Goal: Task Accomplishment & Management: Manage account settings

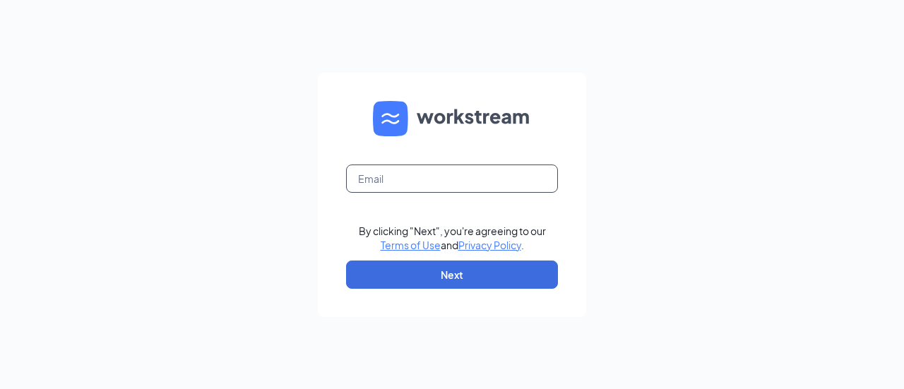
click at [425, 182] on input "text" at bounding box center [452, 179] width 212 height 28
type input "[PERSON_NAME][EMAIL_ADDRESS][DOMAIN_NAME]"
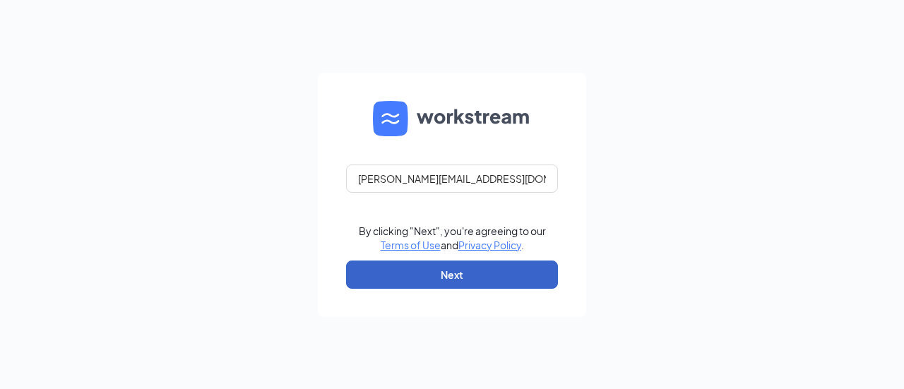
click at [463, 269] on button "Next" at bounding box center [452, 275] width 212 height 28
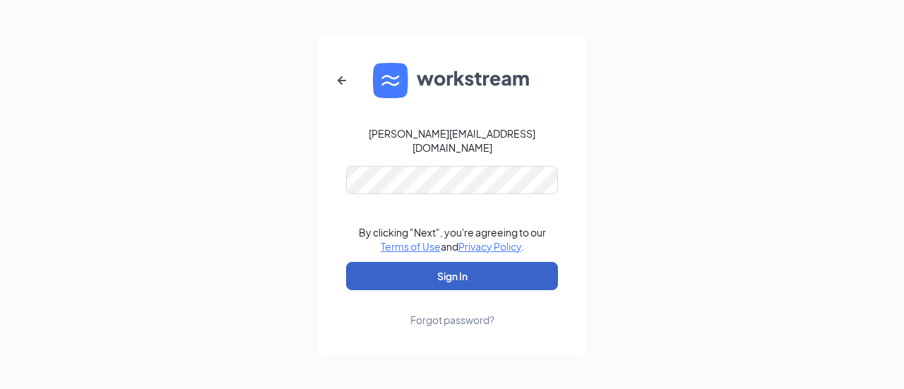
click at [461, 266] on button "Sign In" at bounding box center [452, 276] width 212 height 28
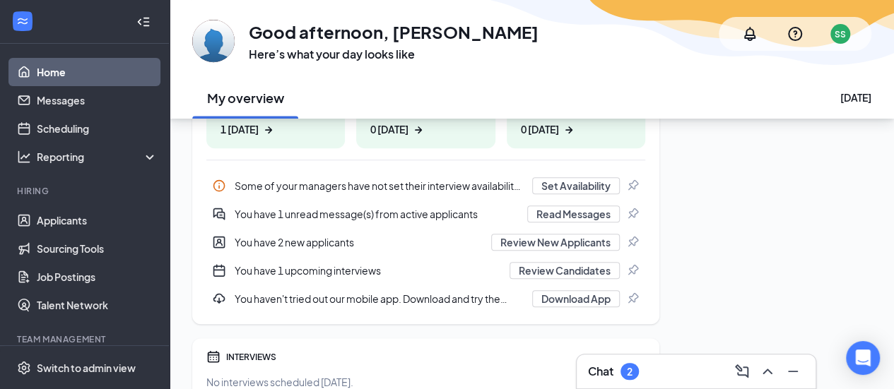
scroll to position [271, 0]
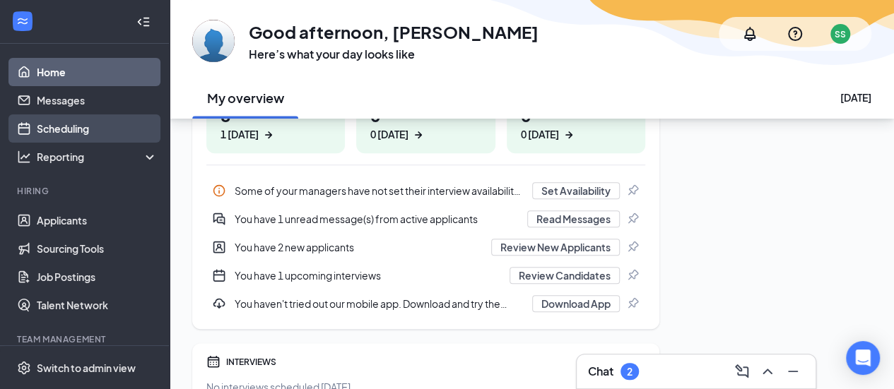
click at [62, 124] on link "Scheduling" at bounding box center [97, 128] width 121 height 28
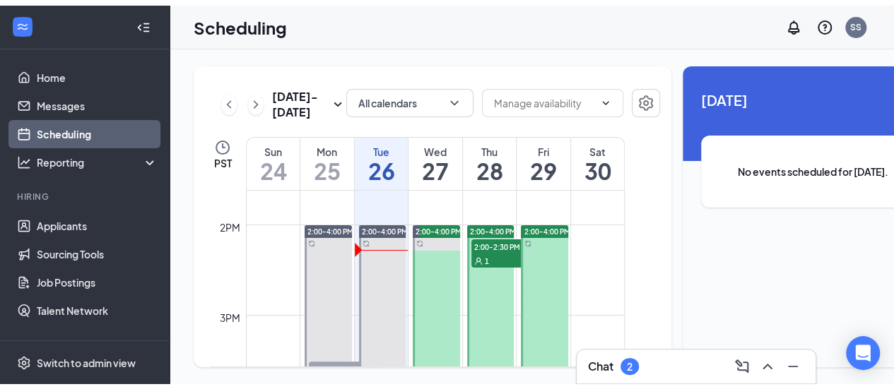
scroll to position [1208, 0]
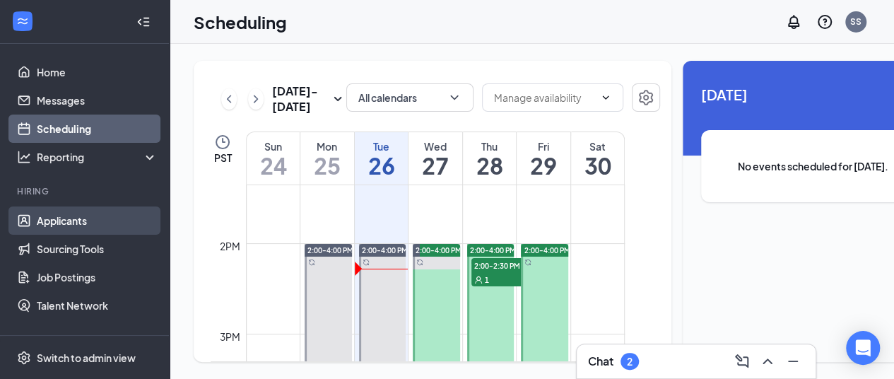
click at [88, 216] on link "Applicants" at bounding box center [97, 220] width 121 height 28
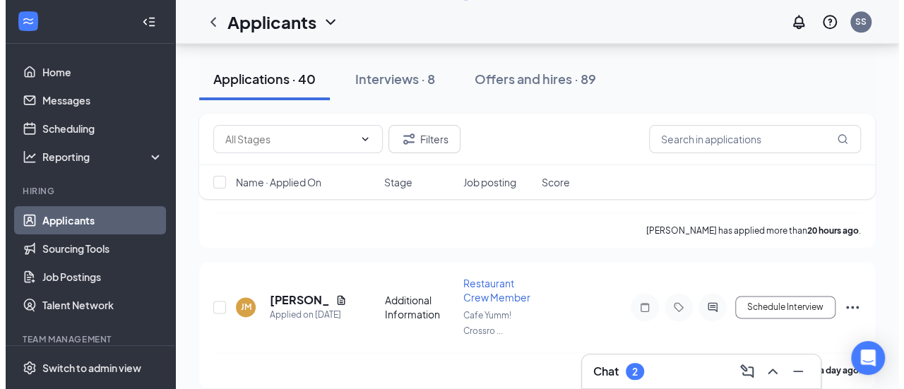
scroll to position [1263, 0]
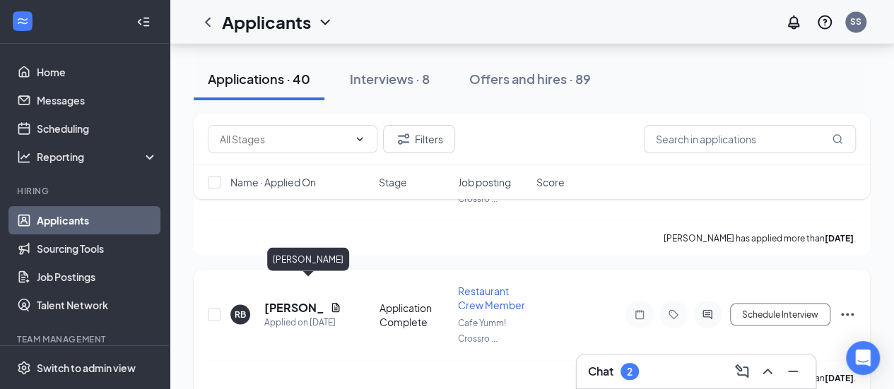
click at [285, 300] on h5 "[PERSON_NAME]" at bounding box center [294, 308] width 60 height 16
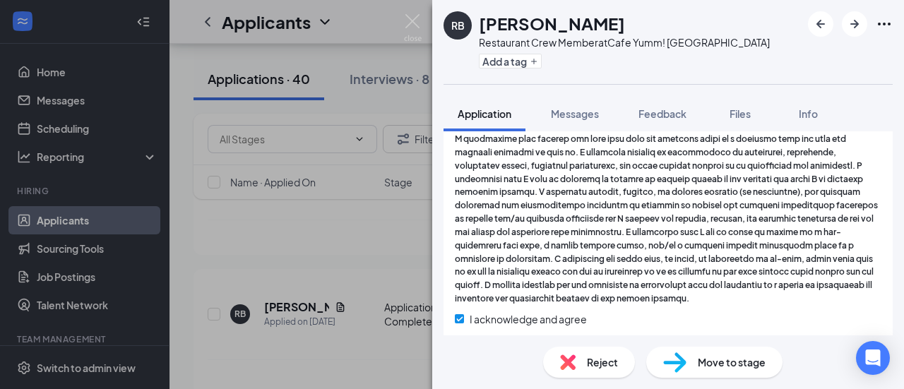
scroll to position [509, 0]
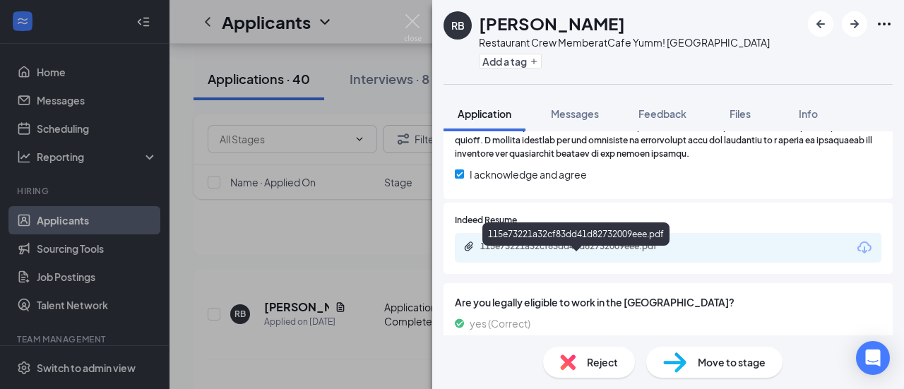
click at [670, 252] on div "115e73221a32cf83dd41d82732009eee.pdf" at bounding box center [579, 246] width 198 height 11
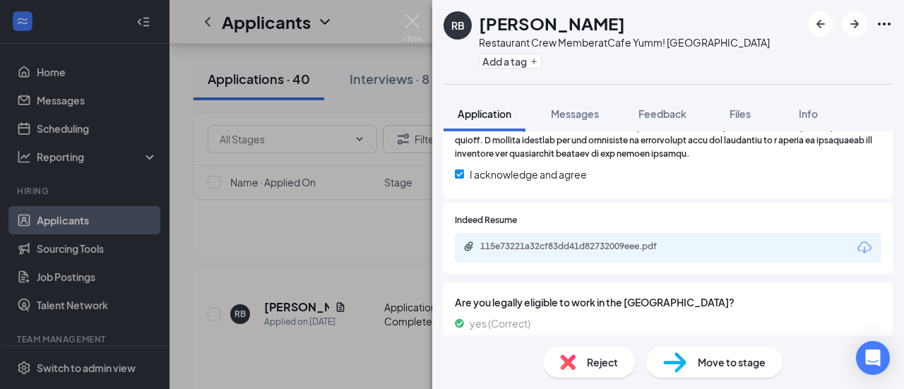
click at [601, 367] on span "Reject" at bounding box center [602, 363] width 31 height 16
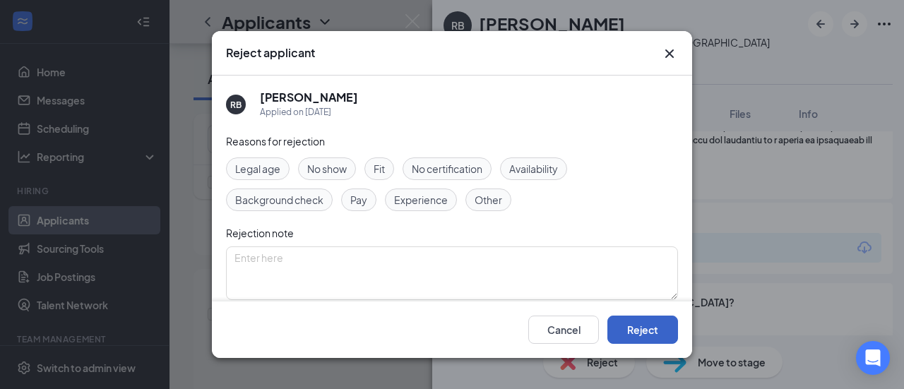
click at [653, 327] on button "Reject" at bounding box center [643, 330] width 71 height 28
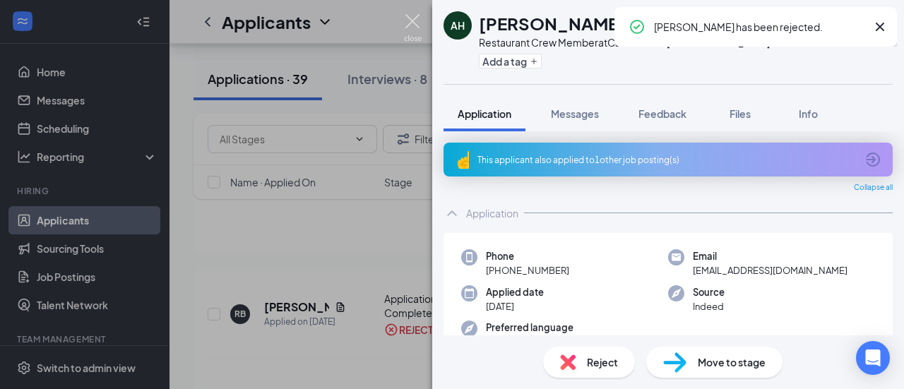
click at [415, 18] on img at bounding box center [413, 28] width 18 height 28
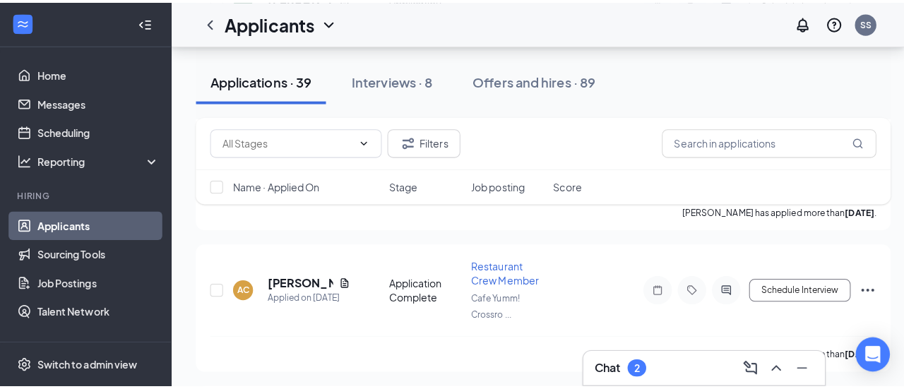
scroll to position [2652, 0]
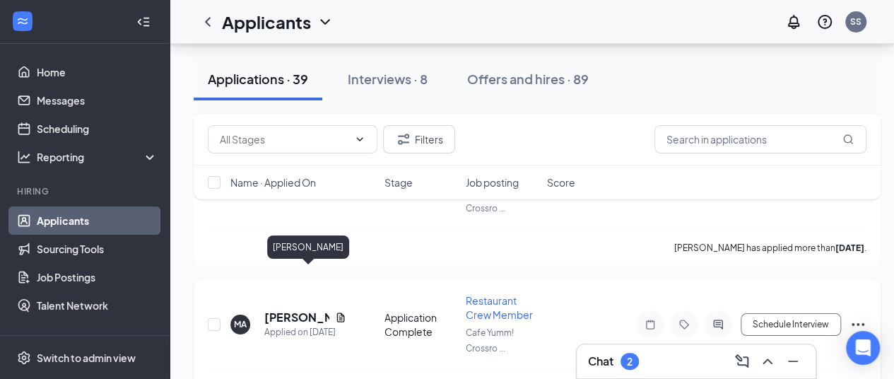
click at [276, 309] on h5 "[PERSON_NAME]" at bounding box center [296, 317] width 65 height 16
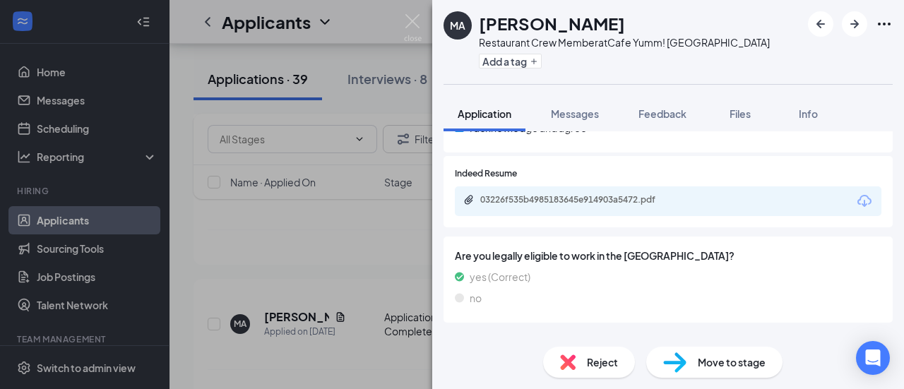
scroll to position [547, 0]
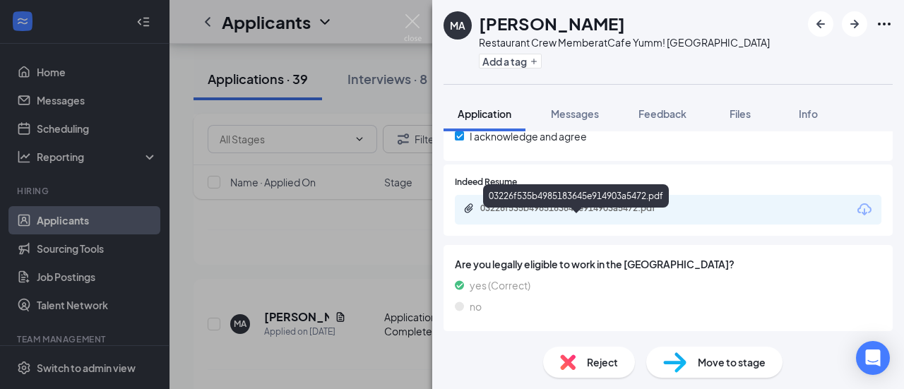
click at [667, 214] on div "03226f535b4985183645e914903a5472.pdf" at bounding box center [579, 208] width 198 height 11
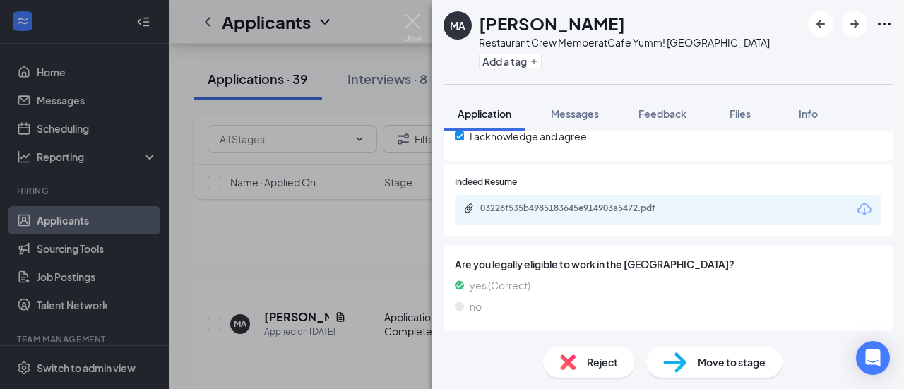
click at [738, 360] on span "Move to stage" at bounding box center [732, 363] width 68 height 16
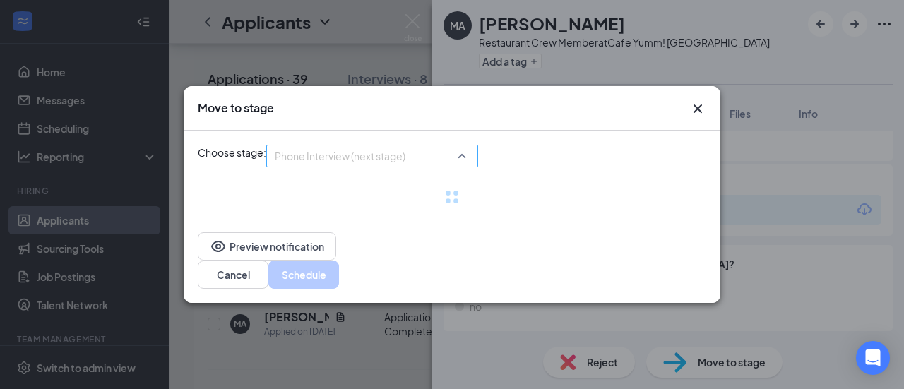
click at [457, 167] on span "Phone Interview (next stage)" at bounding box center [366, 165] width 182 height 38
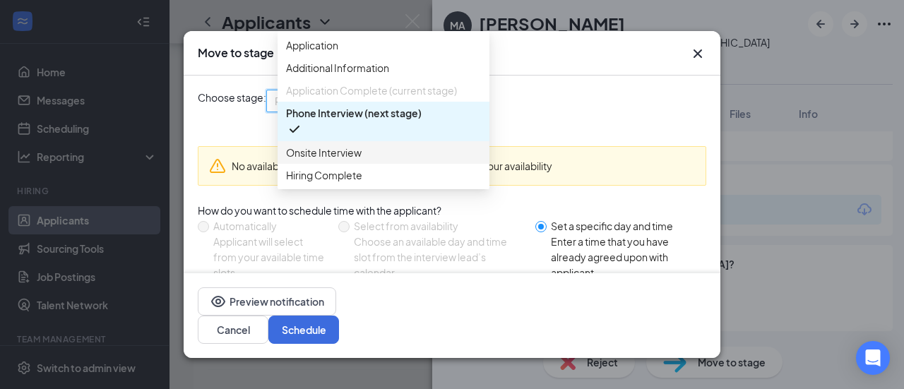
click at [367, 160] on span "Onsite Interview" at bounding box center [383, 153] width 195 height 16
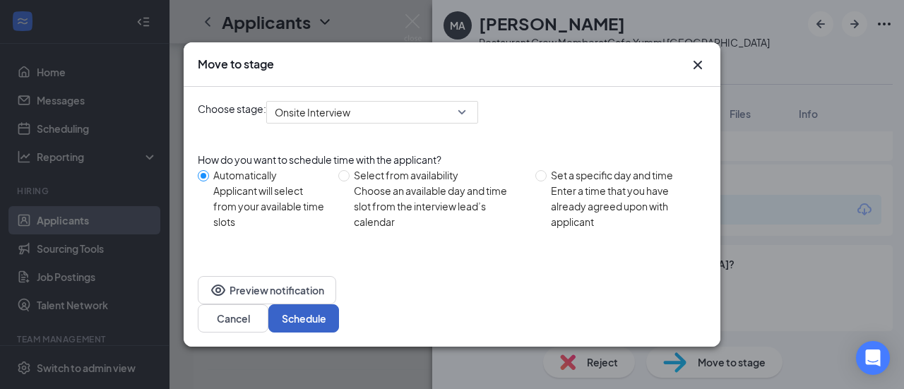
click at [339, 307] on button "Schedule" at bounding box center [303, 319] width 71 height 28
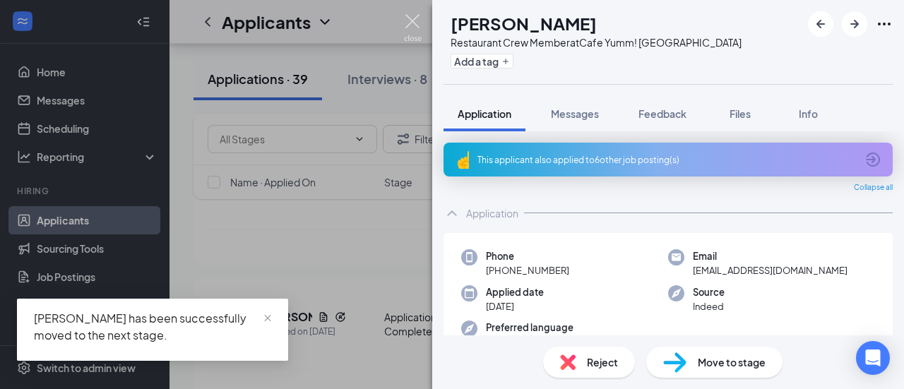
click at [418, 24] on img at bounding box center [413, 28] width 18 height 28
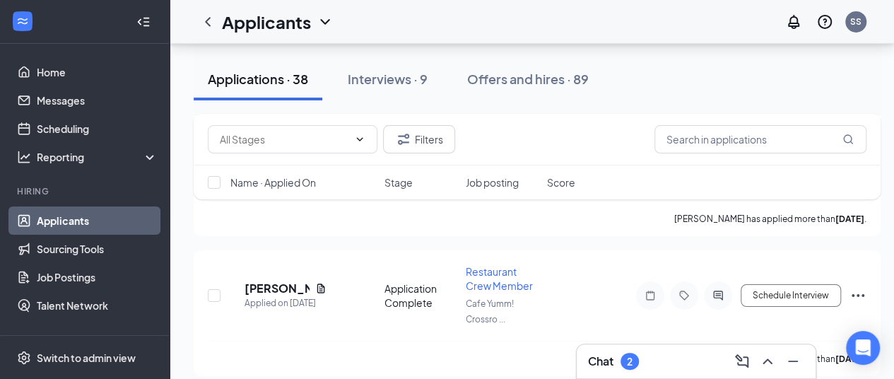
scroll to position [5132, 0]
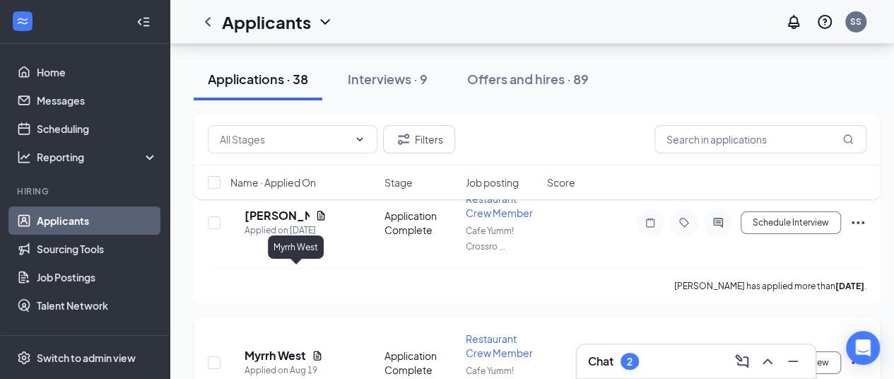
click at [301, 348] on h5 "Myrrh West" at bounding box center [274, 356] width 61 height 16
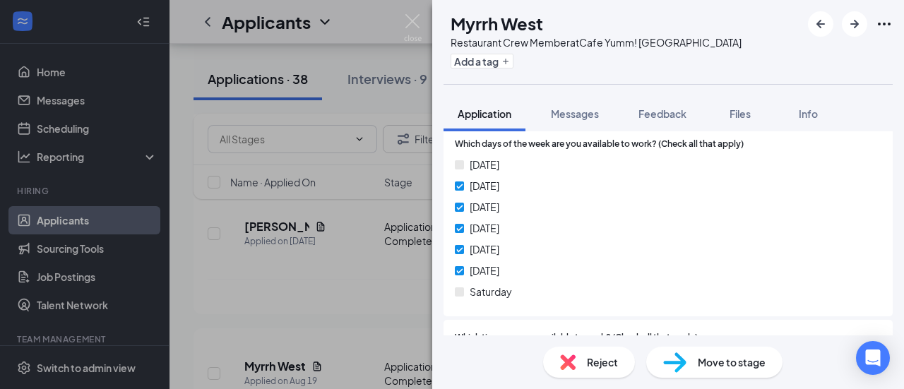
scroll to position [876, 0]
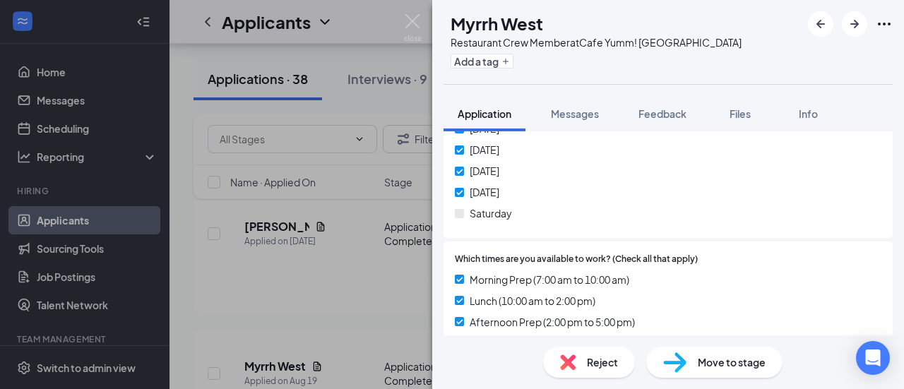
click at [585, 358] on div "Reject" at bounding box center [589, 362] width 92 height 31
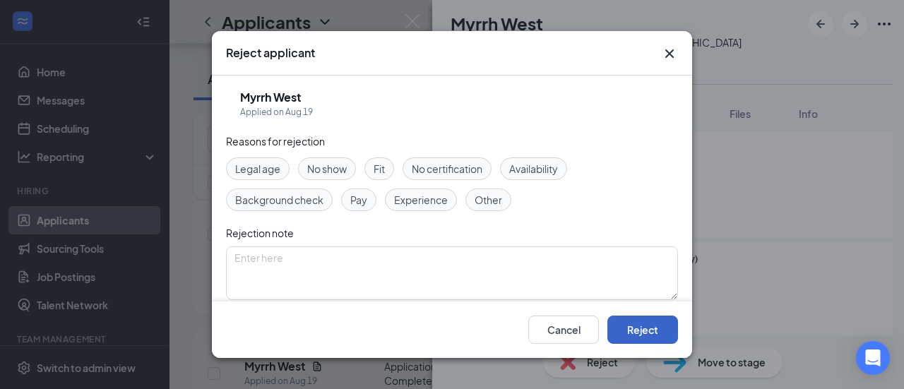
click at [657, 330] on button "Reject" at bounding box center [643, 330] width 71 height 28
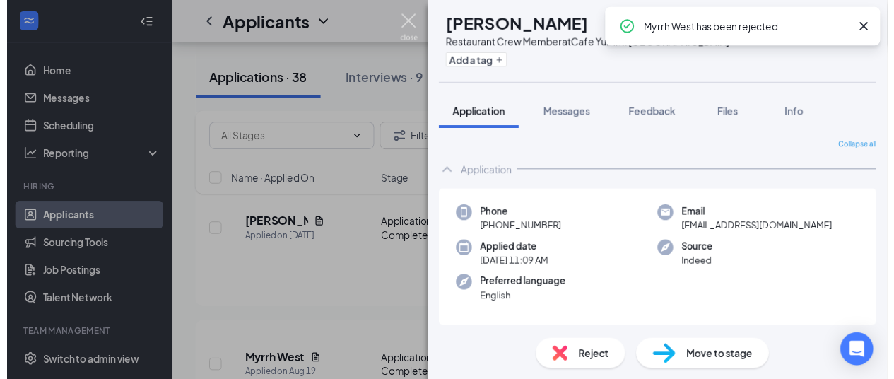
scroll to position [4984, 0]
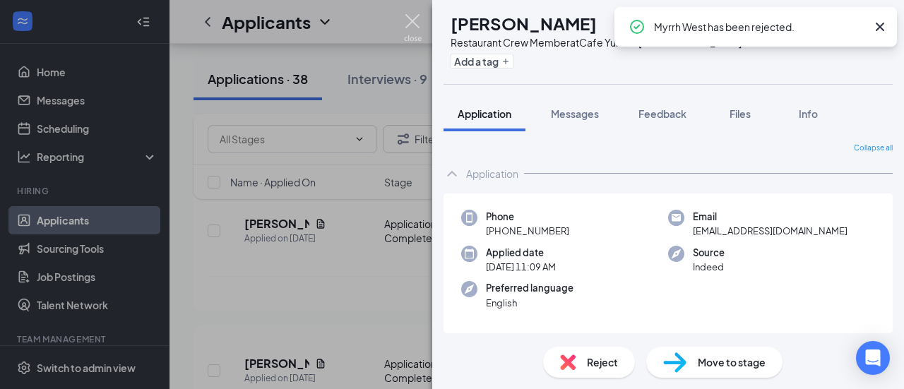
click at [415, 19] on img at bounding box center [413, 28] width 18 height 28
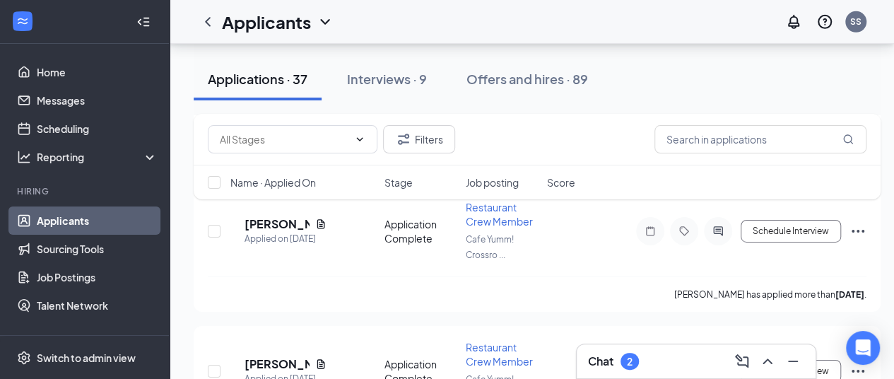
scroll to position [4995, 0]
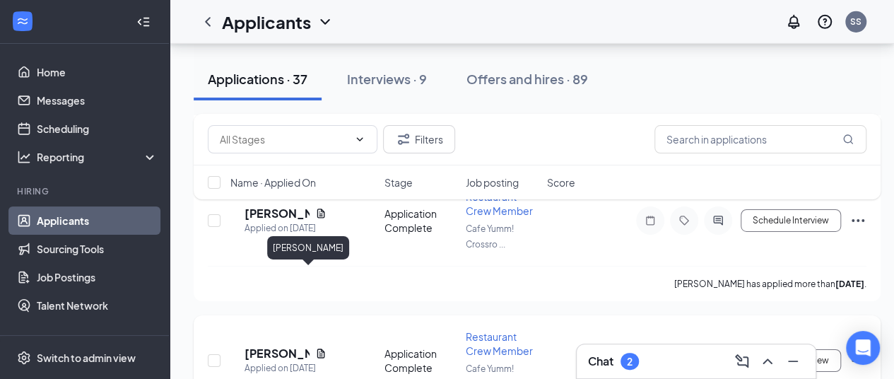
click at [291, 346] on h5 "[PERSON_NAME]" at bounding box center [276, 354] width 65 height 16
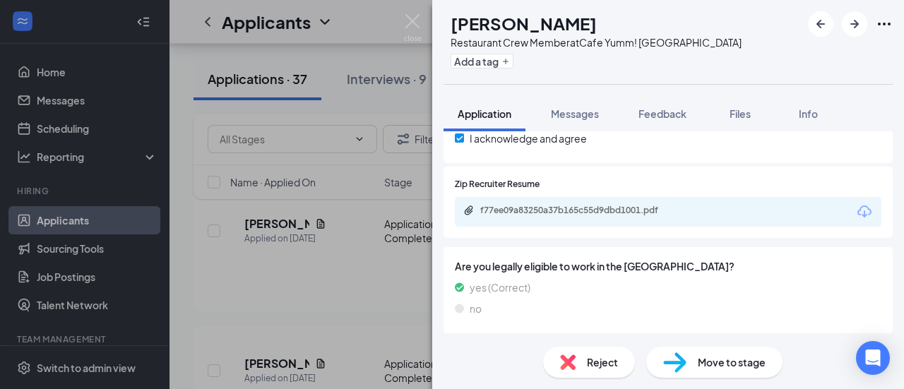
scroll to position [476, 0]
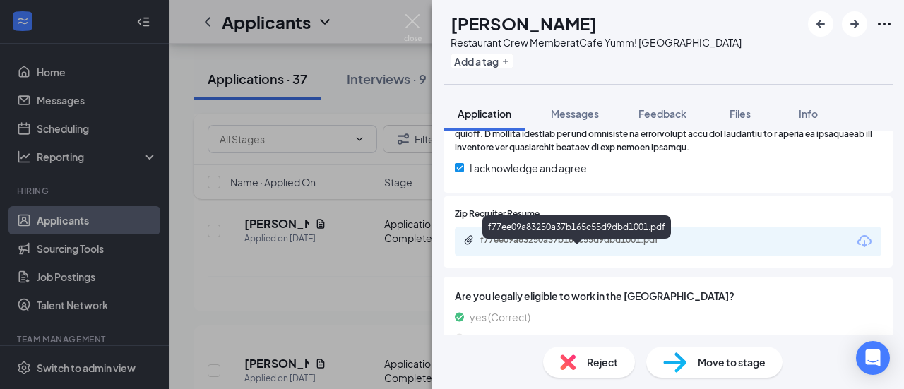
click at [665, 246] on div "f77ee09a83250a37b165c55d9dbd1001.pdf" at bounding box center [579, 240] width 198 height 11
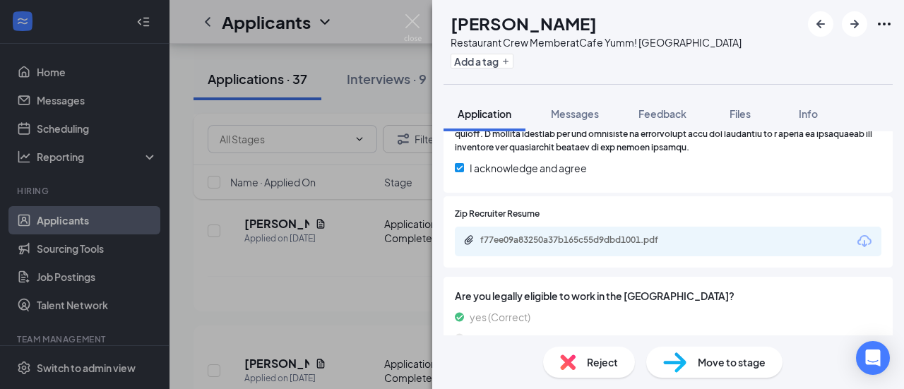
click at [733, 363] on span "Move to stage" at bounding box center [732, 363] width 68 height 16
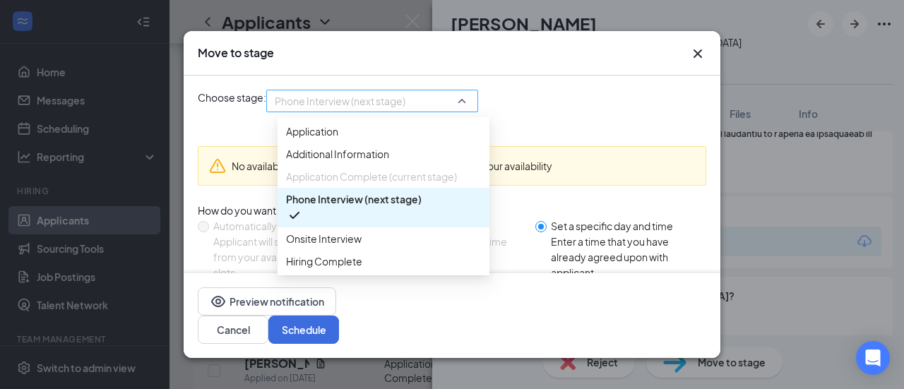
click at [470, 108] on span "Phone Interview (next stage)" at bounding box center [372, 100] width 195 height 21
click at [366, 247] on span "Onsite Interview" at bounding box center [383, 239] width 195 height 16
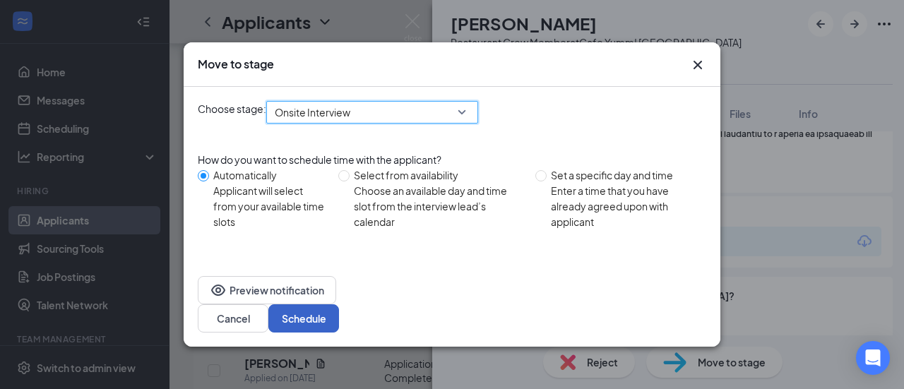
click at [339, 305] on button "Schedule" at bounding box center [303, 319] width 71 height 28
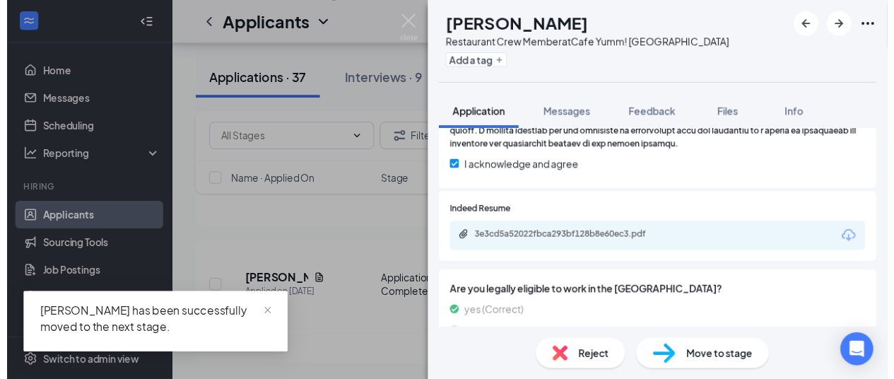
scroll to position [4846, 0]
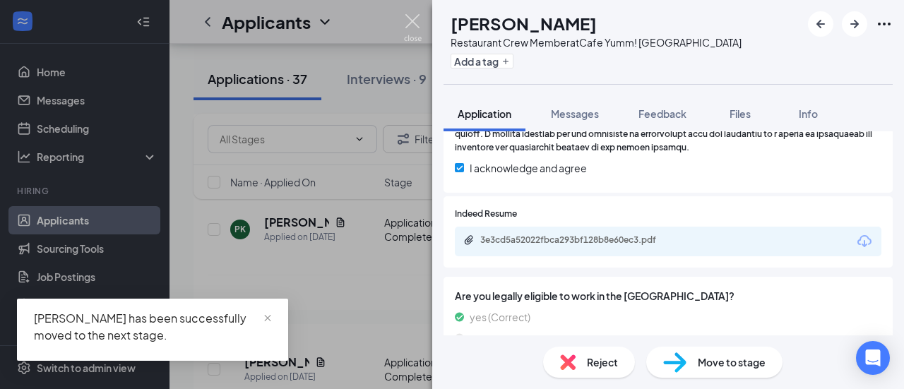
click at [416, 19] on img at bounding box center [413, 28] width 18 height 28
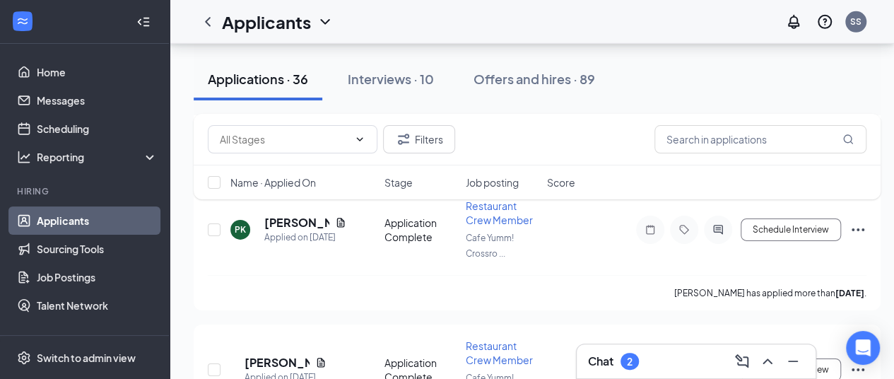
scroll to position [4857, 0]
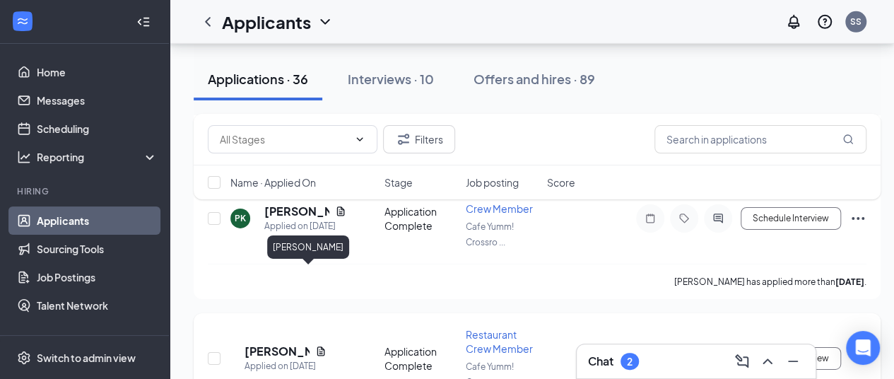
click at [271, 343] on h5 "[PERSON_NAME]" at bounding box center [276, 351] width 65 height 16
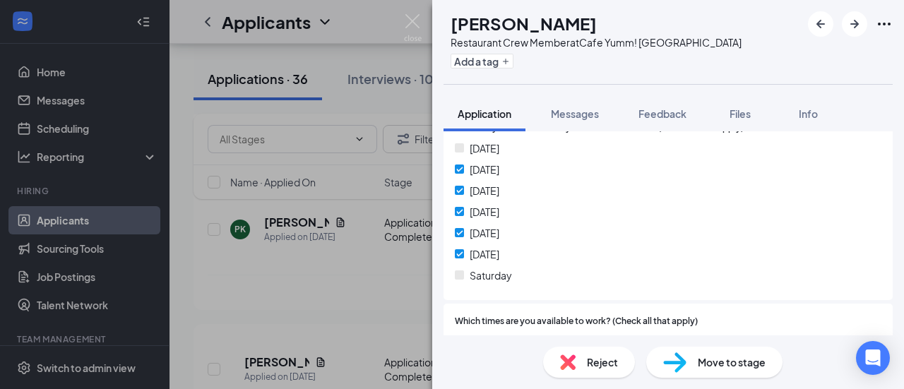
scroll to position [868, 0]
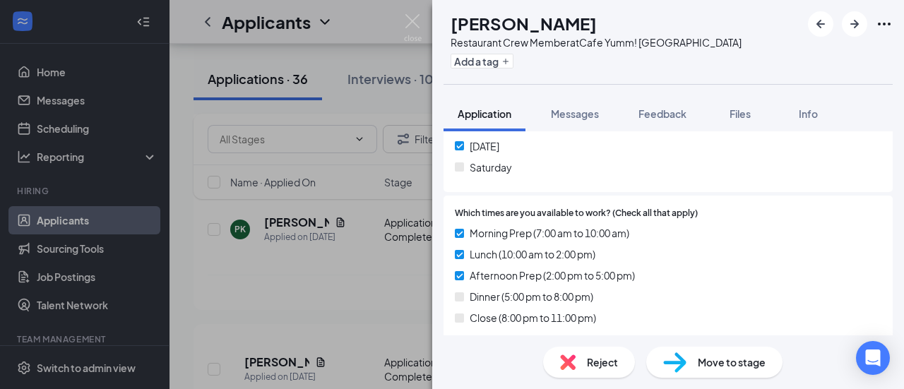
click at [589, 365] on span "Reject" at bounding box center [602, 363] width 31 height 16
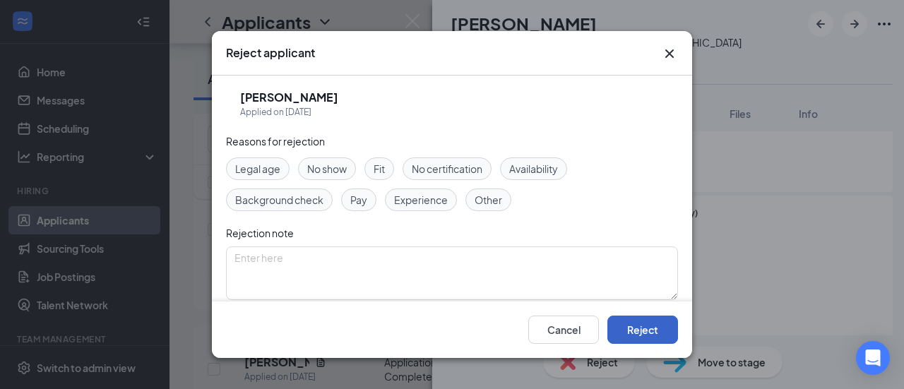
click at [646, 325] on button "Reject" at bounding box center [643, 330] width 71 height 28
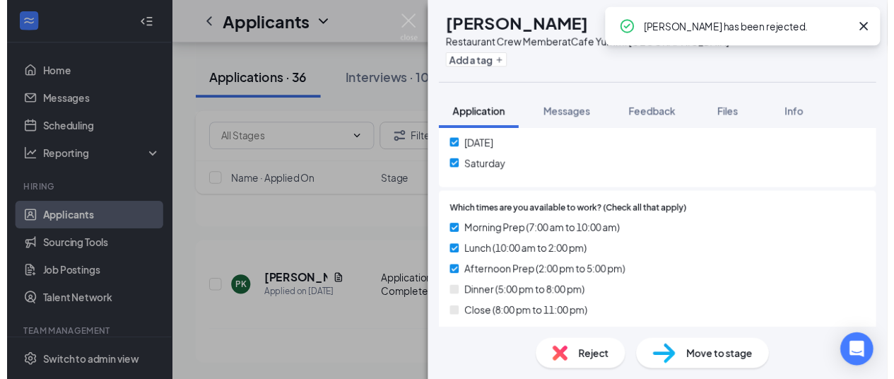
scroll to position [4709, 0]
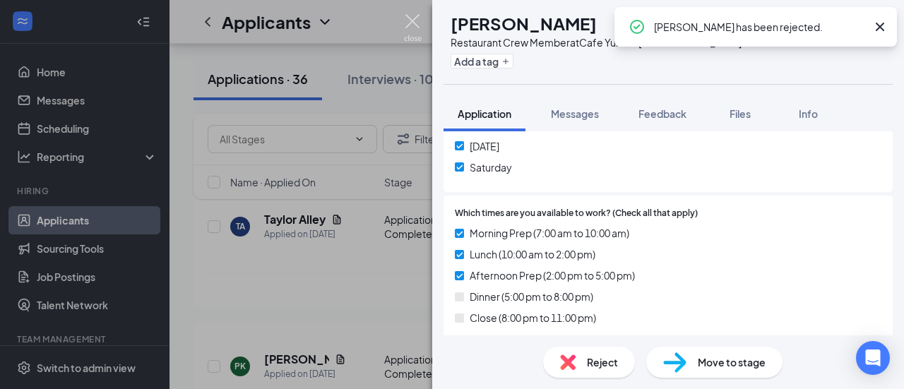
click at [413, 25] on img at bounding box center [413, 28] width 18 height 28
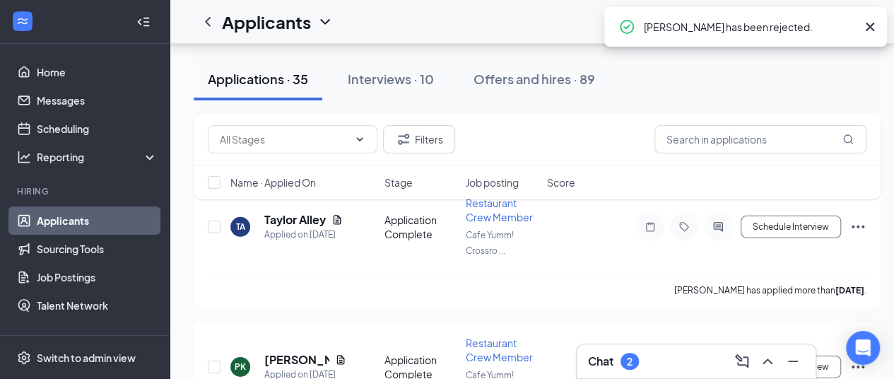
scroll to position [4719, 0]
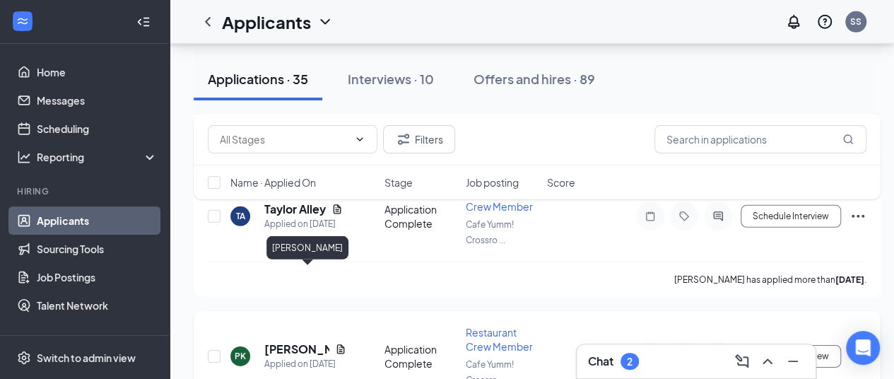
click at [278, 341] on h5 "[PERSON_NAME]" at bounding box center [296, 349] width 65 height 16
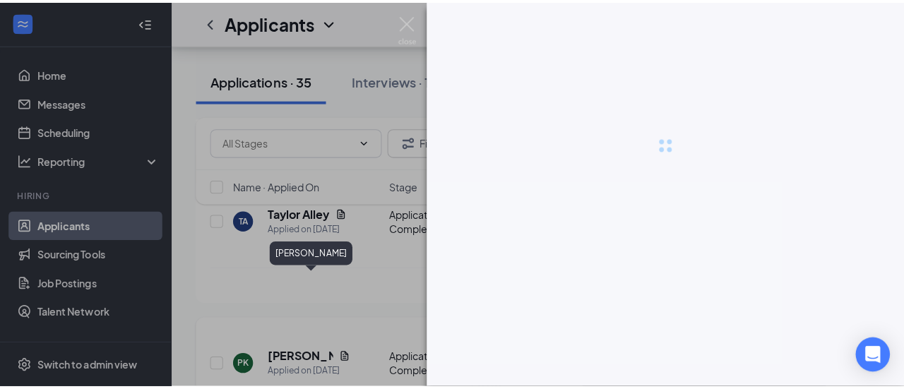
scroll to position [4709, 0]
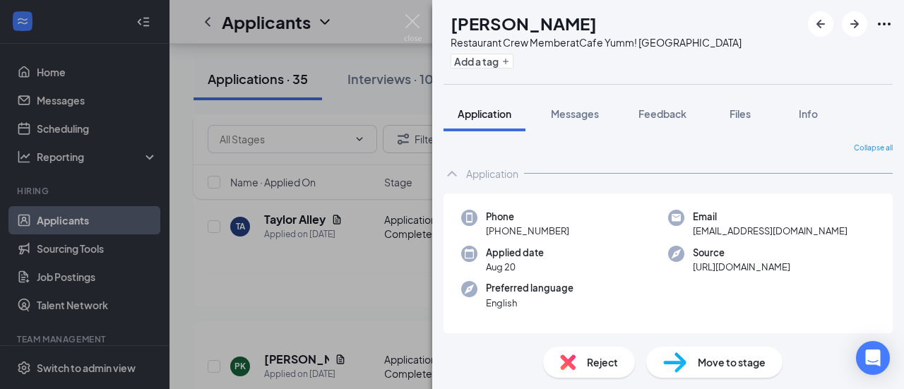
drag, startPoint x: 899, startPoint y: 334, endPoint x: 617, endPoint y: 304, distance: 283.6
click at [617, 304] on div "Preferred language English" at bounding box center [564, 295] width 207 height 29
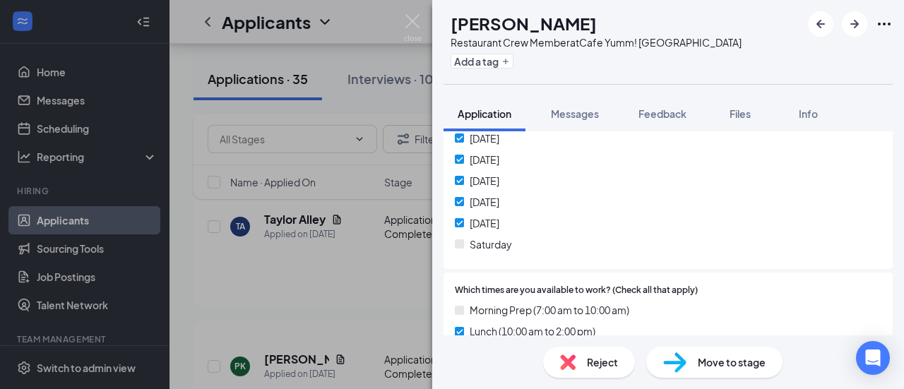
scroll to position [820, 0]
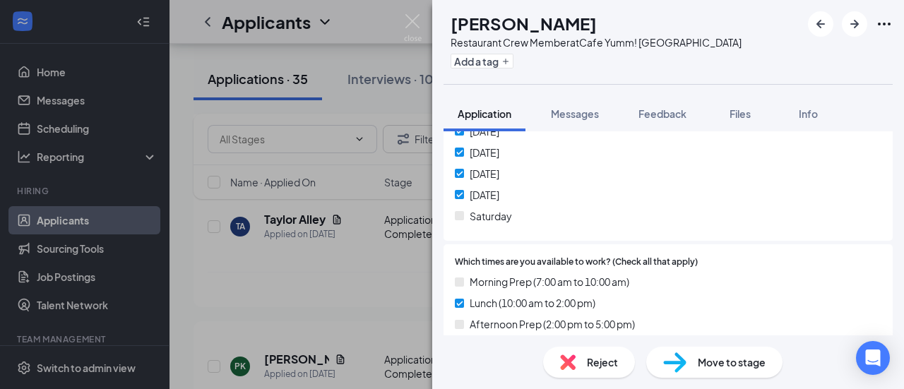
drag, startPoint x: 593, startPoint y: 358, endPoint x: 527, endPoint y: 218, distance: 154.6
click at [527, 218] on div "[DATE] [DATE] [DATE] [DATE] [DATE] [DATE] [DATE]" at bounding box center [668, 155] width 427 height 148
click at [575, 365] on img at bounding box center [568, 363] width 16 height 16
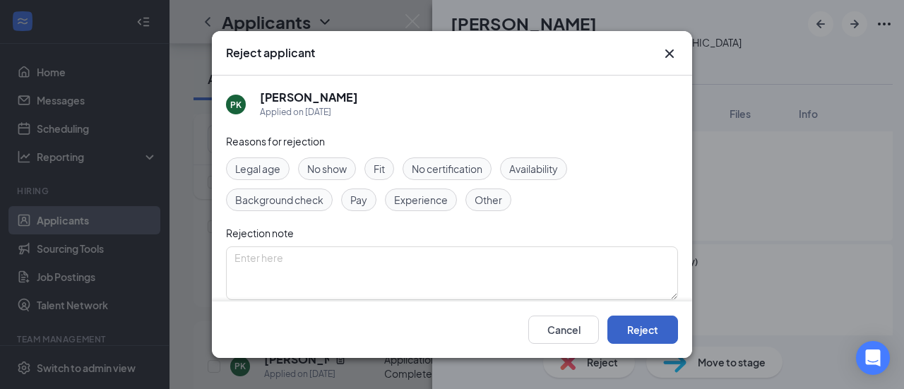
click at [647, 329] on button "Reject" at bounding box center [643, 330] width 71 height 28
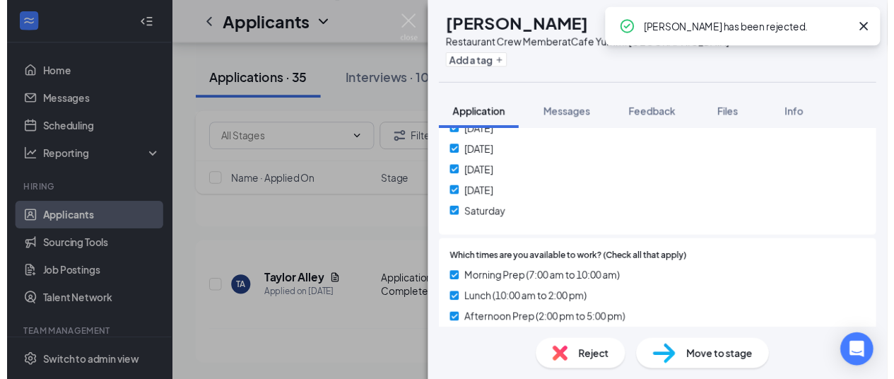
scroll to position [4570, 0]
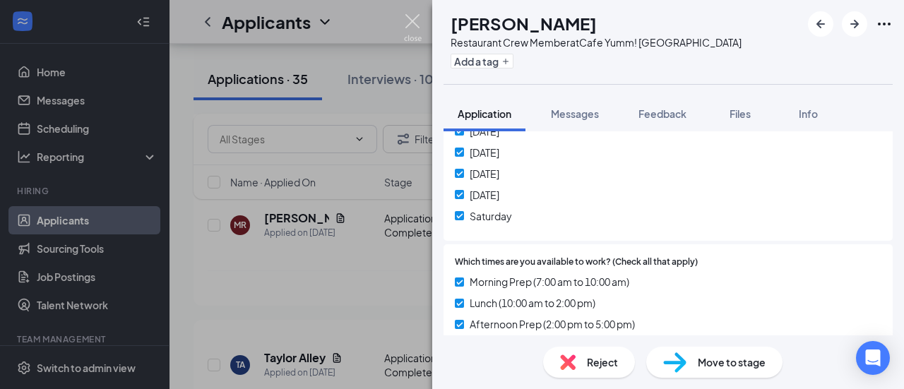
click at [411, 20] on img at bounding box center [413, 28] width 18 height 28
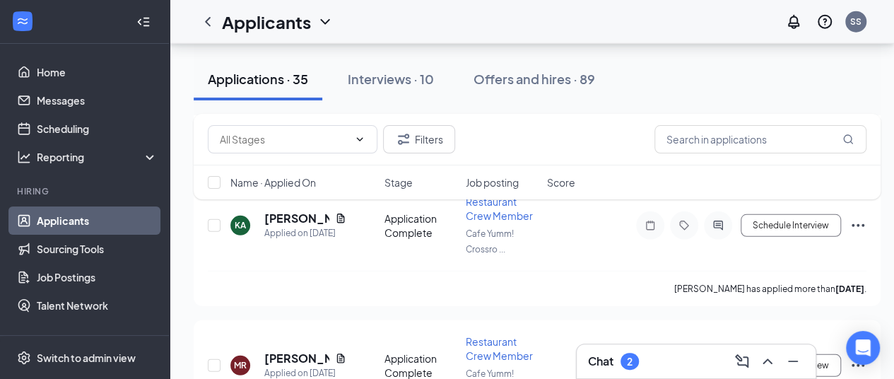
scroll to position [4719, 0]
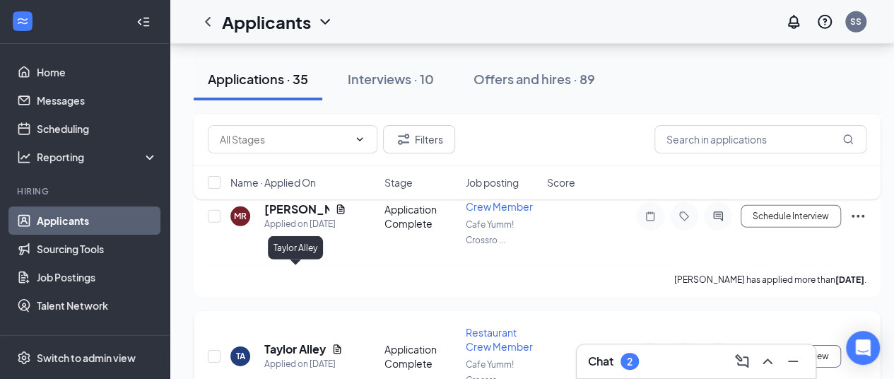
click at [286, 341] on h5 "Taylor Alley" at bounding box center [294, 349] width 61 height 16
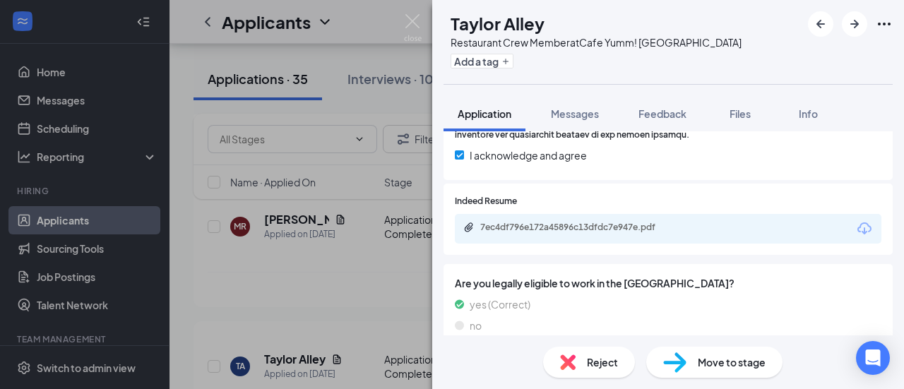
scroll to position [488, 0]
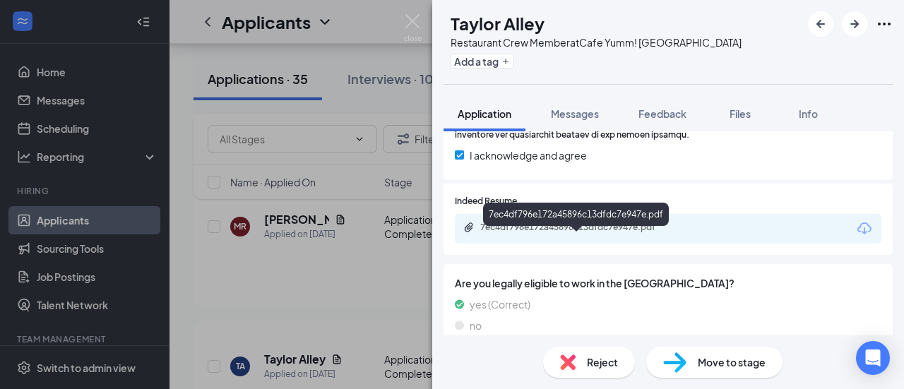
click at [649, 233] on div "7ec4df796e172a45896c13dfdc7e947e.pdf" at bounding box center [579, 227] width 198 height 11
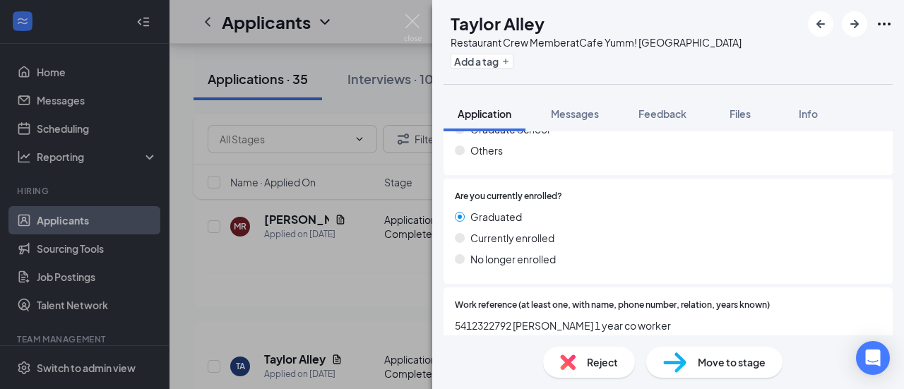
scroll to position [1382, 0]
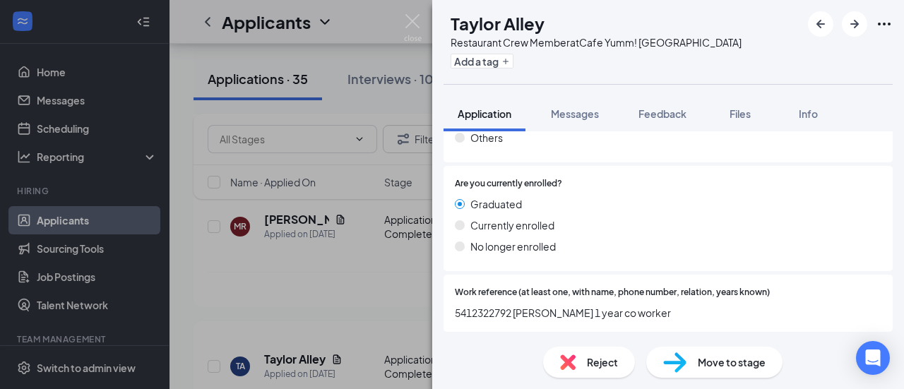
click at [613, 364] on span "Reject" at bounding box center [602, 363] width 31 height 16
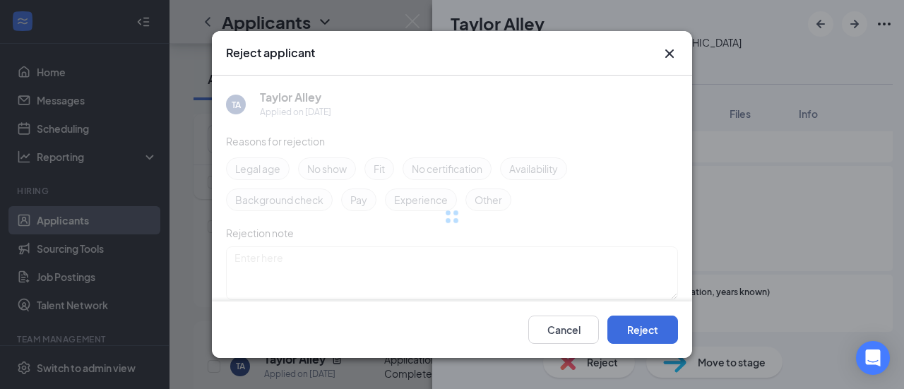
scroll to position [1376, 0]
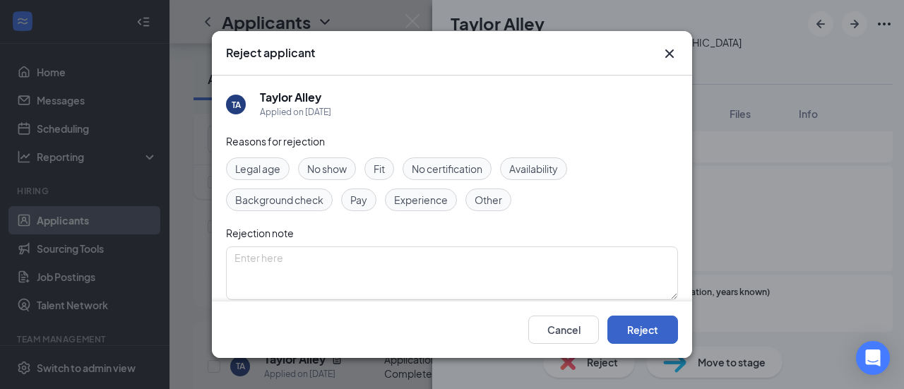
drag, startPoint x: 651, startPoint y: 324, endPoint x: 639, endPoint y: 326, distance: 12.2
click at [639, 326] on button "Reject" at bounding box center [643, 330] width 71 height 28
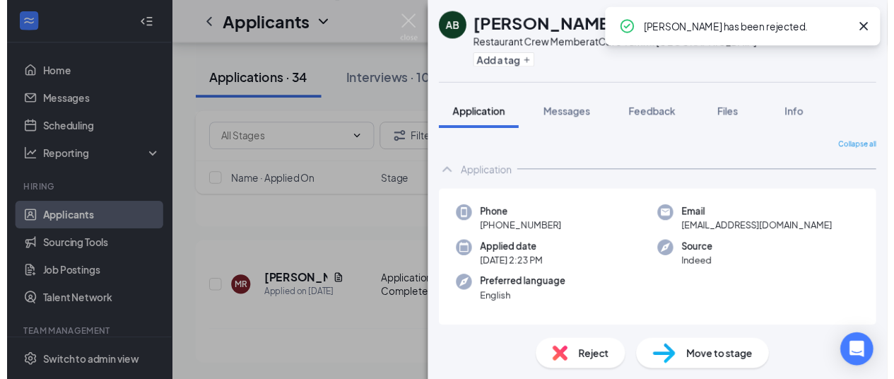
scroll to position [4570, 0]
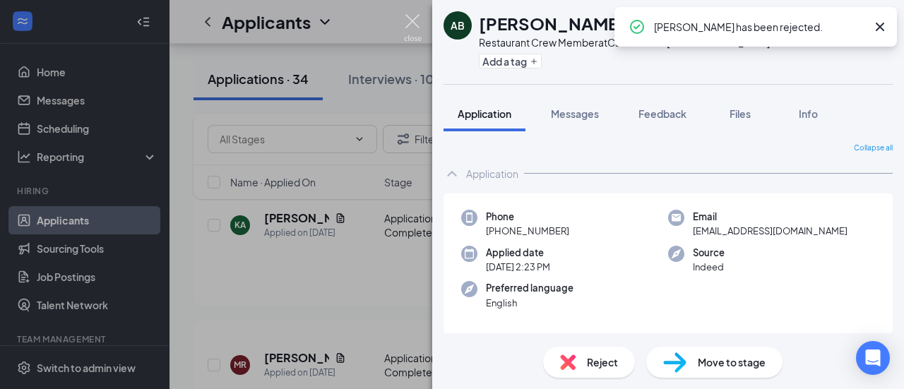
click at [411, 18] on img at bounding box center [413, 28] width 18 height 28
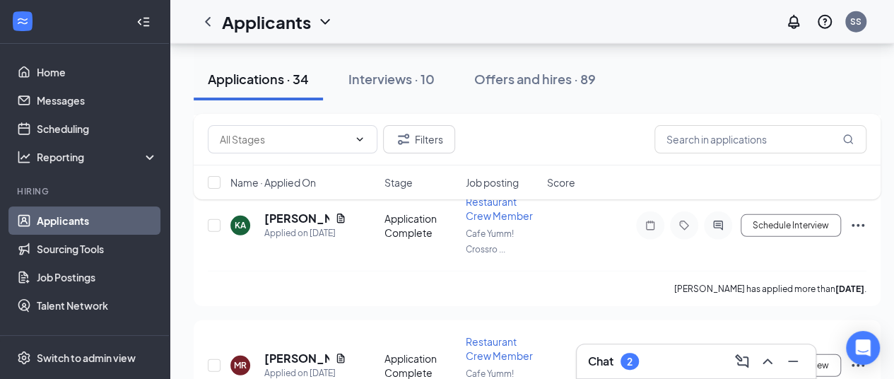
scroll to position [4581, 0]
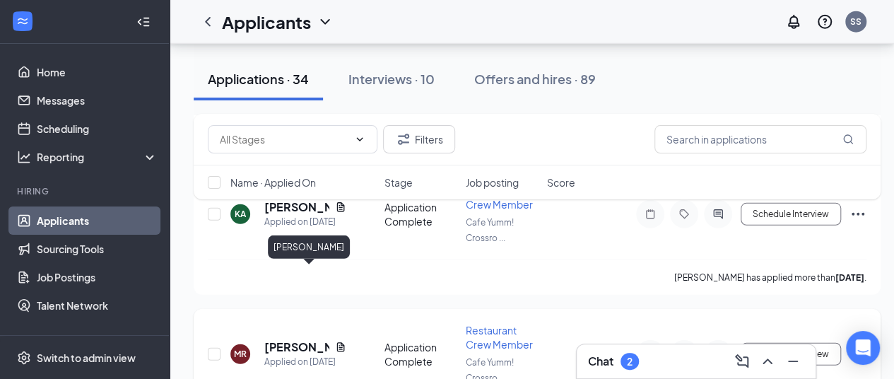
click at [296, 339] on h5 "[PERSON_NAME]" at bounding box center [296, 347] width 65 height 16
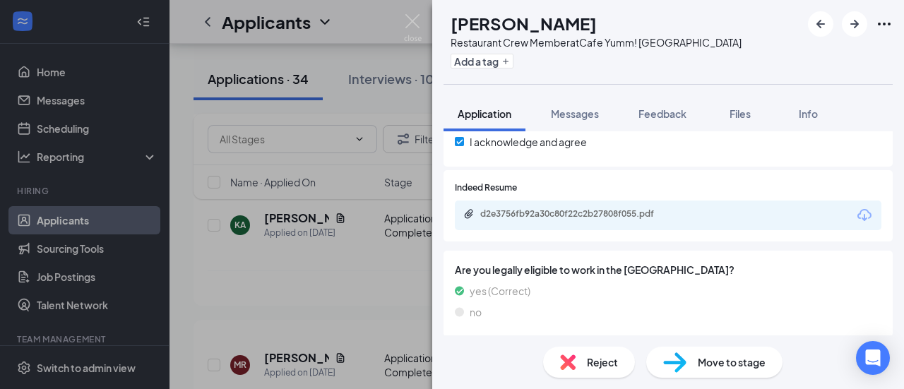
scroll to position [546, 0]
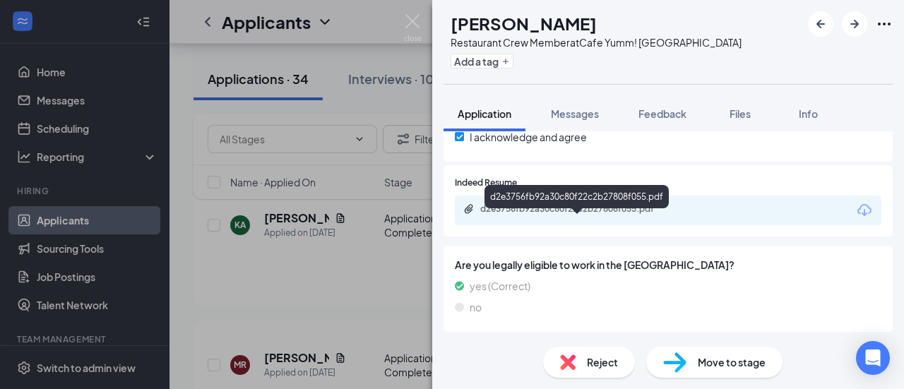
click at [674, 215] on div "d2e3756fb92a30c80f22c2b27808f055.pdf" at bounding box center [579, 208] width 198 height 11
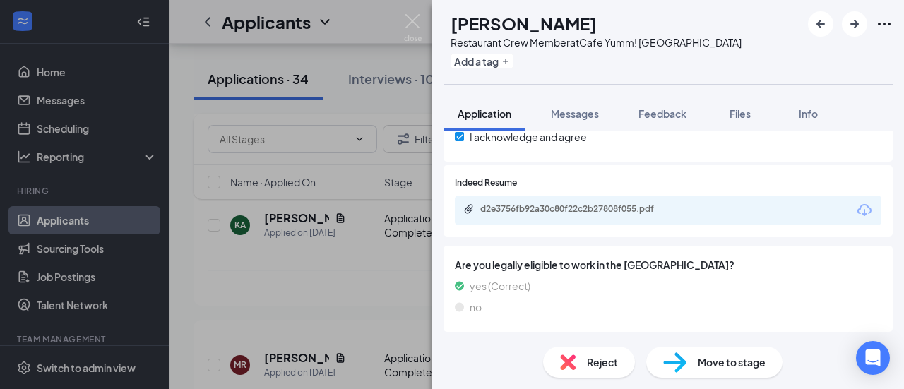
click at [742, 363] on span "Move to stage" at bounding box center [732, 363] width 68 height 16
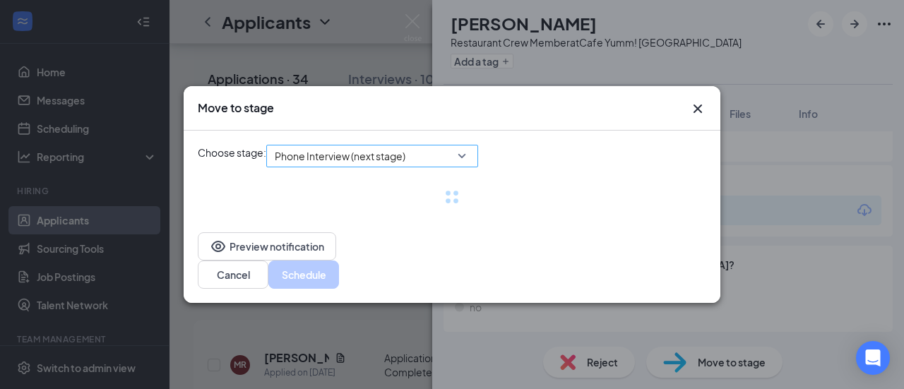
click at [470, 167] on span "Phone Interview (next stage)" at bounding box center [372, 156] width 195 height 21
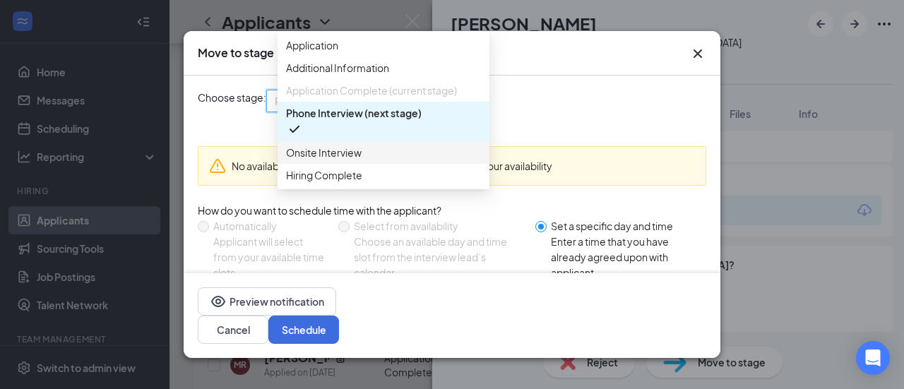
click at [335, 160] on span "Onsite Interview" at bounding box center [324, 153] width 76 height 16
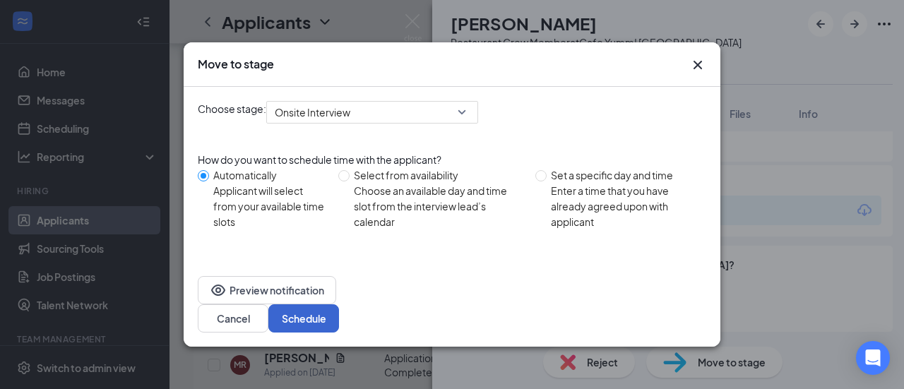
click at [672, 262] on div "Choose stage: Onsite Interview 3508502 3508500 3508501 Application Additional I…" at bounding box center [452, 174] width 509 height 175
click at [339, 305] on button "Schedule" at bounding box center [303, 319] width 71 height 28
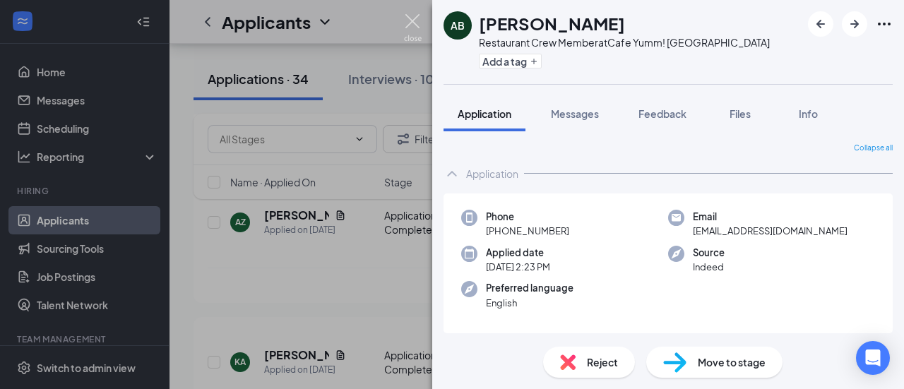
click at [408, 19] on img at bounding box center [413, 28] width 18 height 28
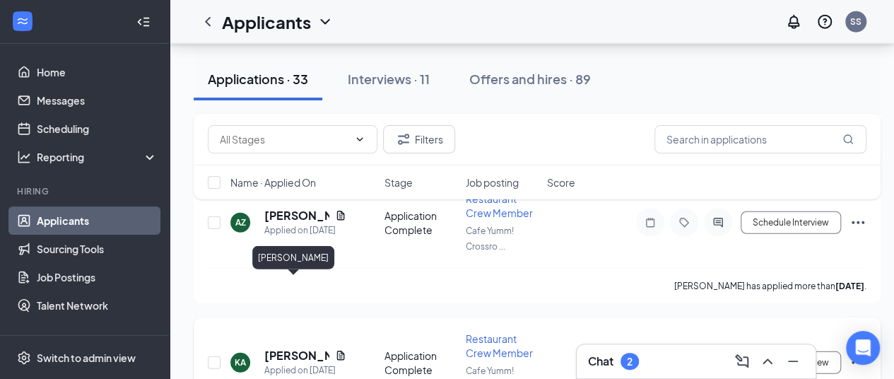
click at [296, 348] on h5 "[PERSON_NAME]" at bounding box center [296, 356] width 65 height 16
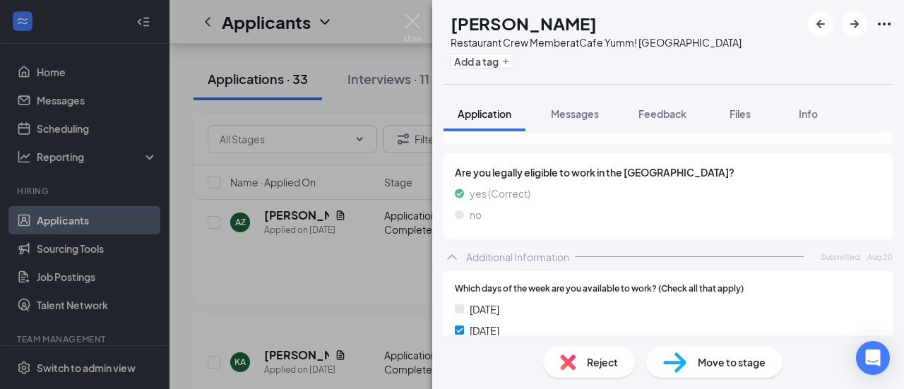
scroll to position [532, 0]
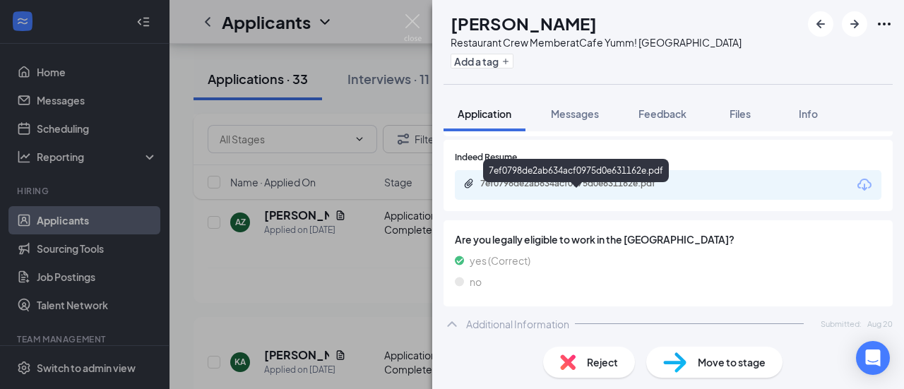
click at [581, 191] on div "7ef0798de2ab634acf0975d0e631162e.pdf" at bounding box center [578, 184] width 229 height 13
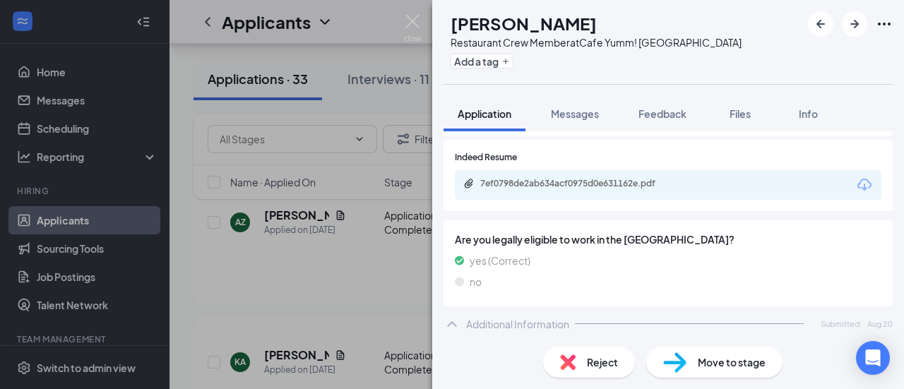
click at [748, 367] on span "Move to stage" at bounding box center [732, 363] width 68 height 16
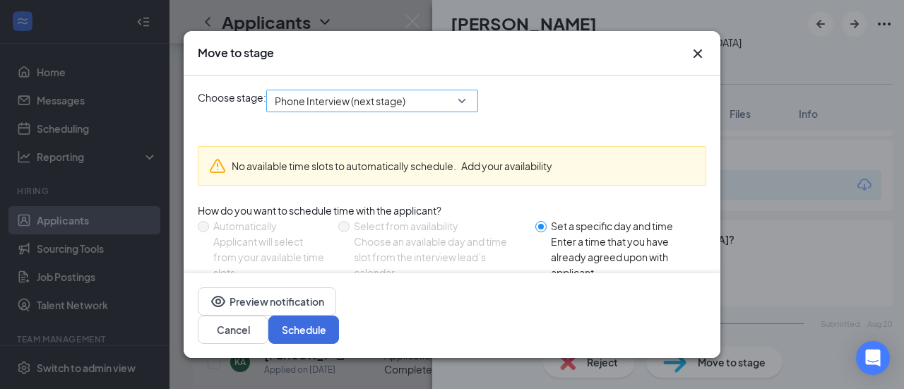
click at [478, 102] on div "Phone Interview (next stage)" at bounding box center [372, 101] width 212 height 23
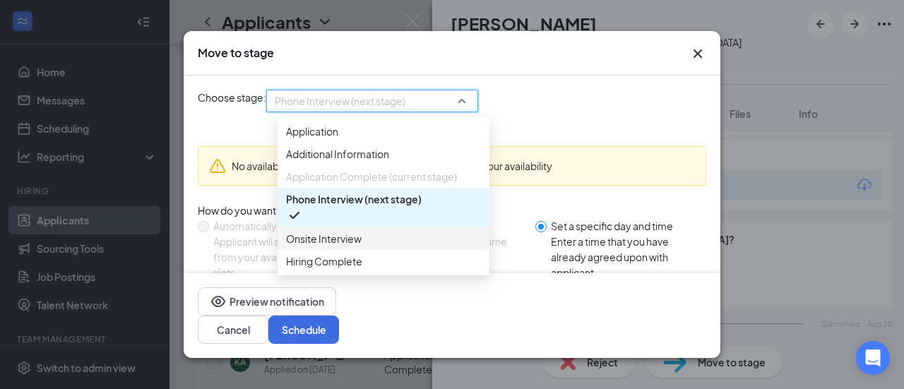
click at [360, 247] on span "Onsite Interview" at bounding box center [324, 239] width 76 height 16
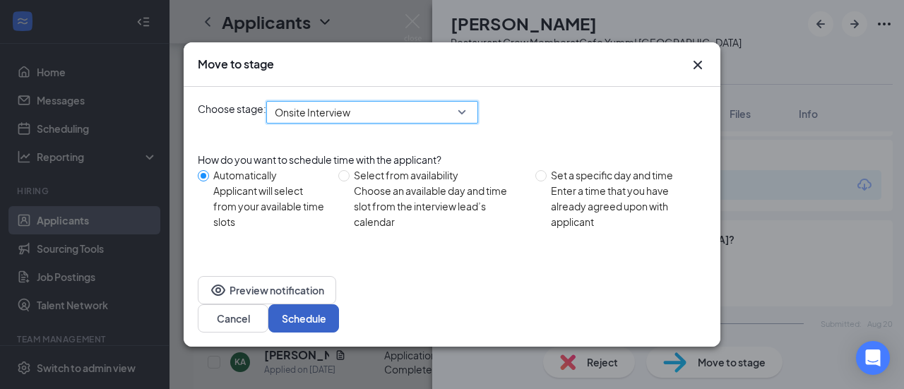
click at [339, 305] on button "Schedule" at bounding box center [303, 319] width 71 height 28
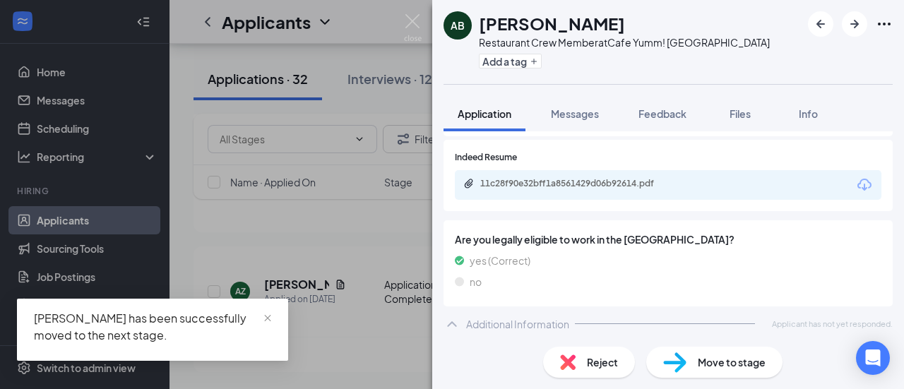
scroll to position [4294, 0]
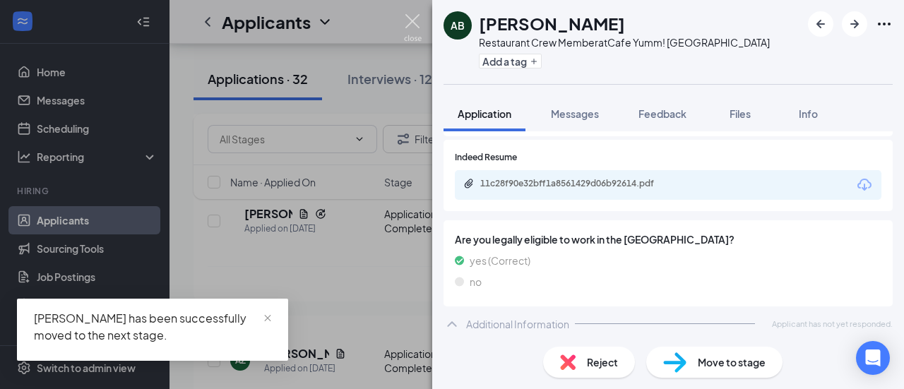
click at [415, 25] on img at bounding box center [413, 28] width 18 height 28
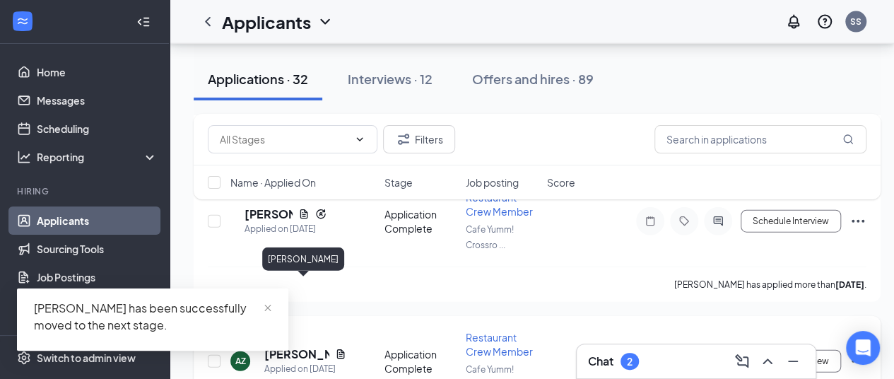
click at [295, 346] on h5 "[PERSON_NAME]" at bounding box center [296, 354] width 65 height 16
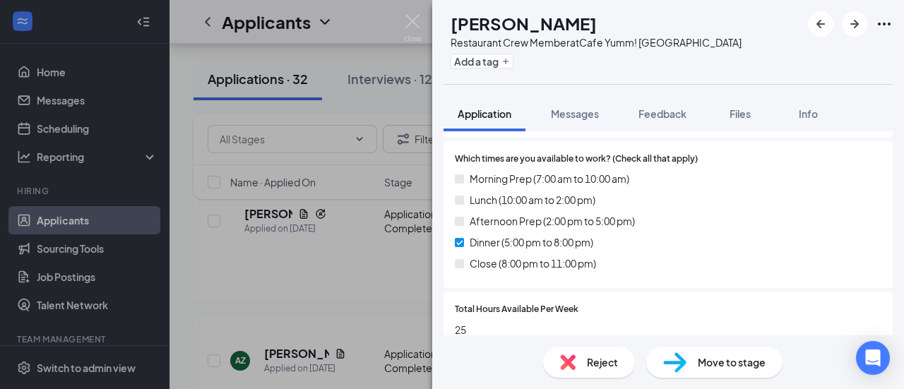
scroll to position [927, 0]
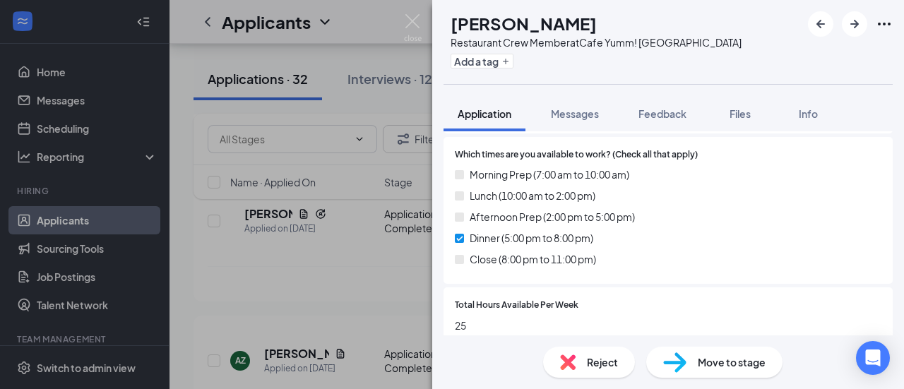
click at [591, 365] on span "Reject" at bounding box center [602, 363] width 31 height 16
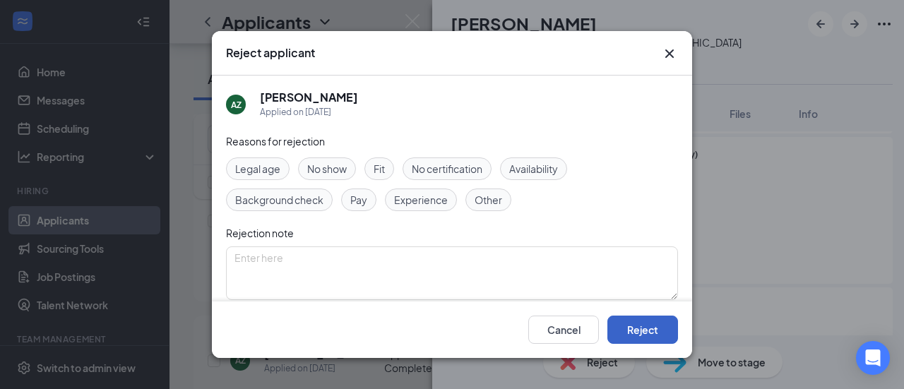
click at [651, 335] on button "Reject" at bounding box center [643, 330] width 71 height 28
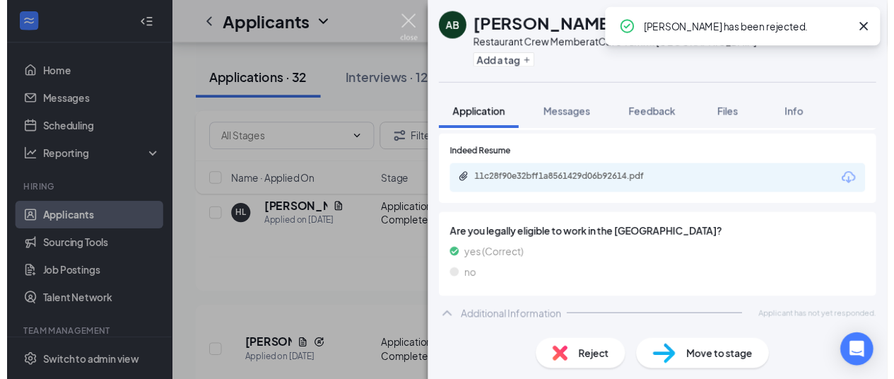
scroll to position [547, 0]
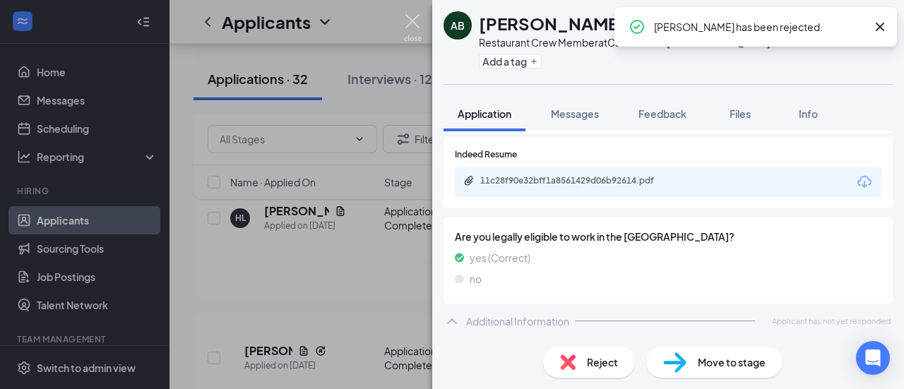
click at [418, 25] on img at bounding box center [413, 28] width 18 height 28
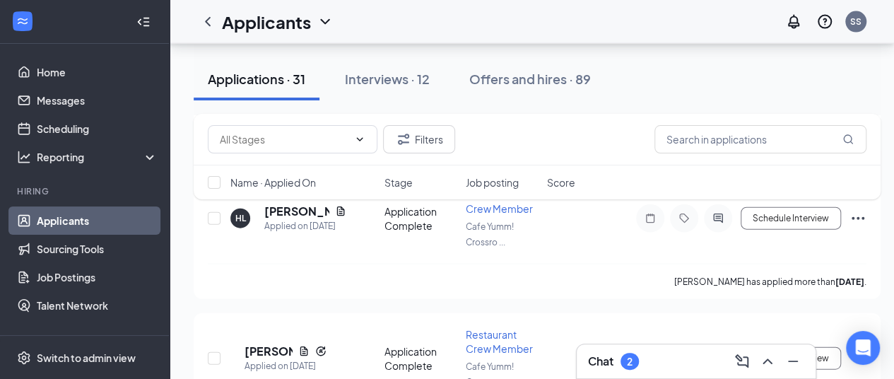
scroll to position [4168, 0]
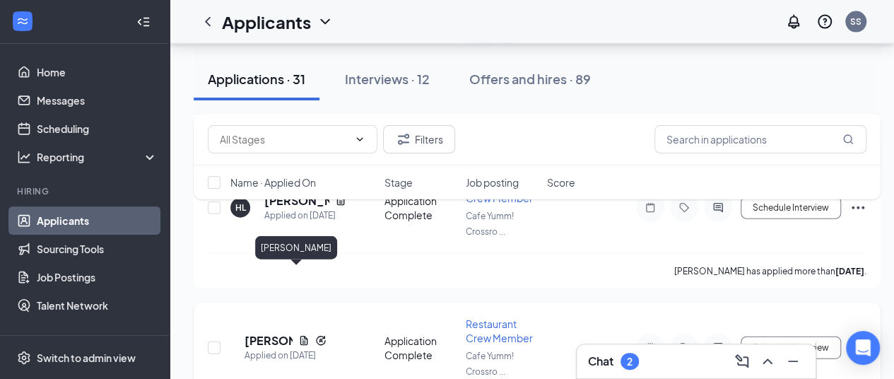
click at [283, 333] on h5 "[PERSON_NAME]" at bounding box center [268, 341] width 48 height 16
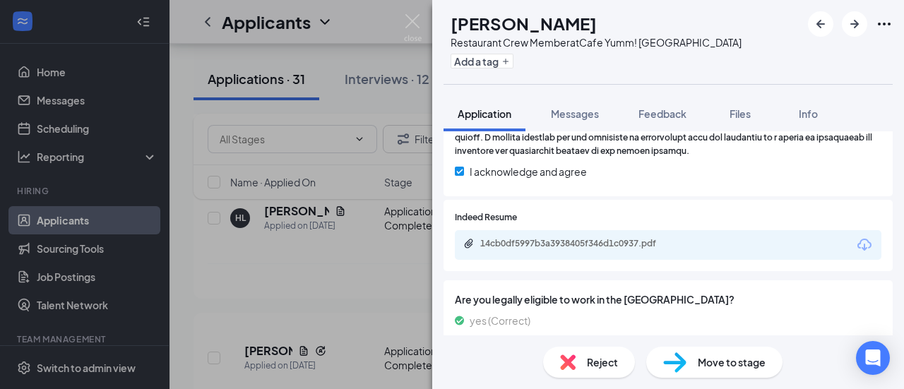
scroll to position [564, 0]
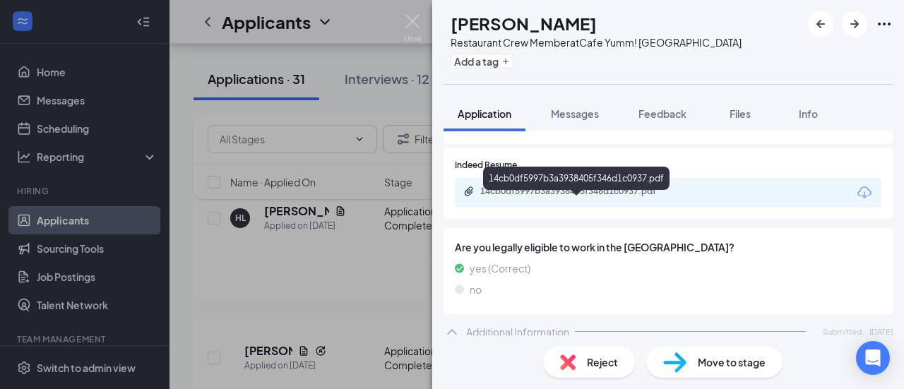
click at [683, 197] on div "14cb0df5997b3a3938405f346d1c0937.pdf" at bounding box center [578, 191] width 229 height 11
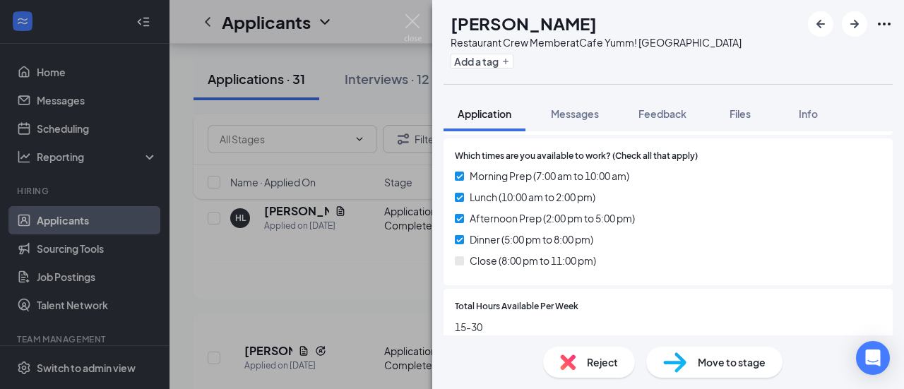
scroll to position [957, 0]
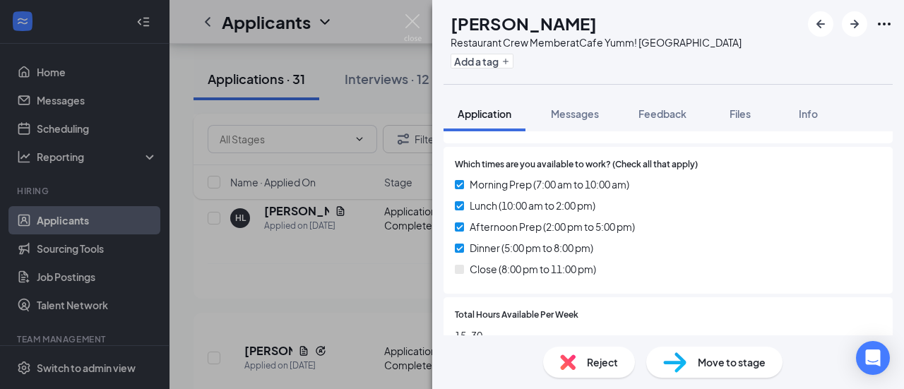
click at [587, 361] on span "Reject" at bounding box center [602, 363] width 31 height 16
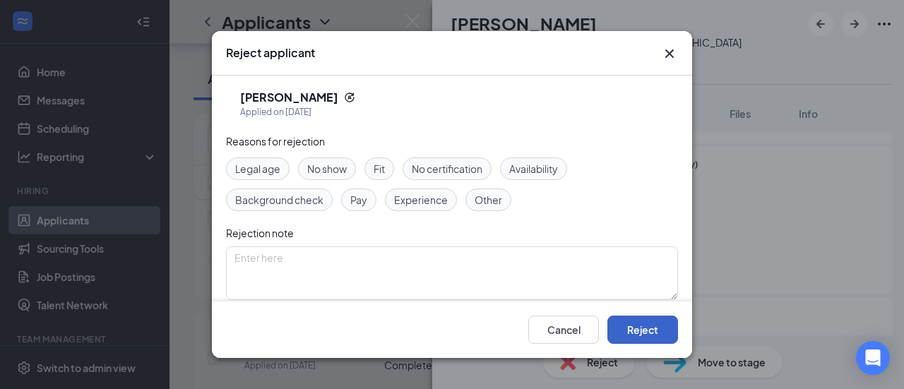
click at [653, 330] on button "Reject" at bounding box center [643, 330] width 71 height 28
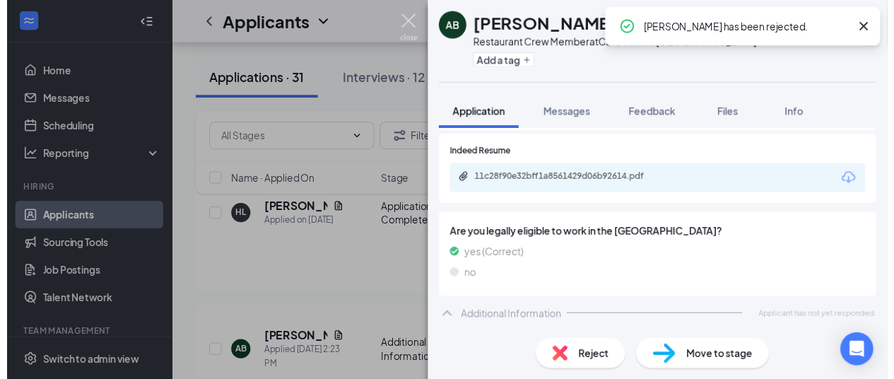
scroll to position [542, 0]
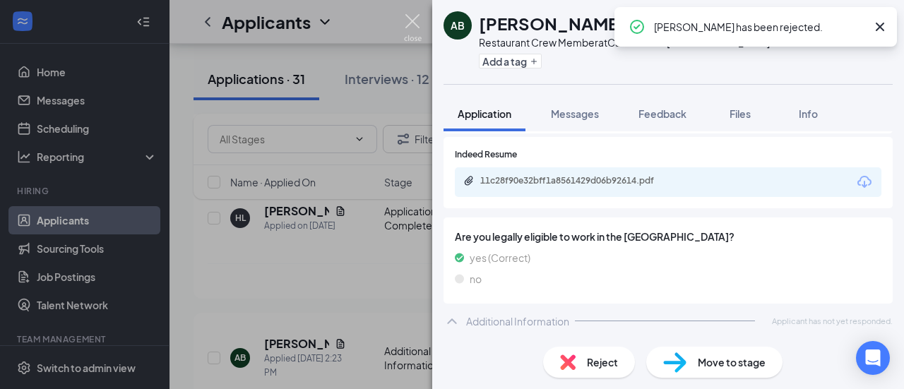
click at [415, 20] on img at bounding box center [413, 28] width 18 height 28
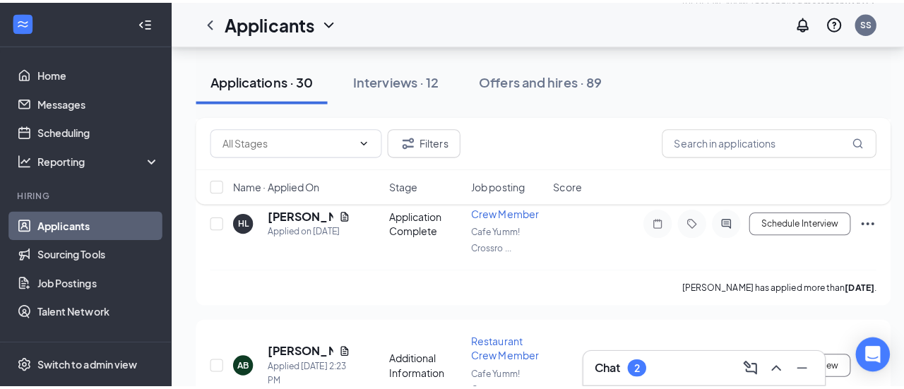
scroll to position [5408, 0]
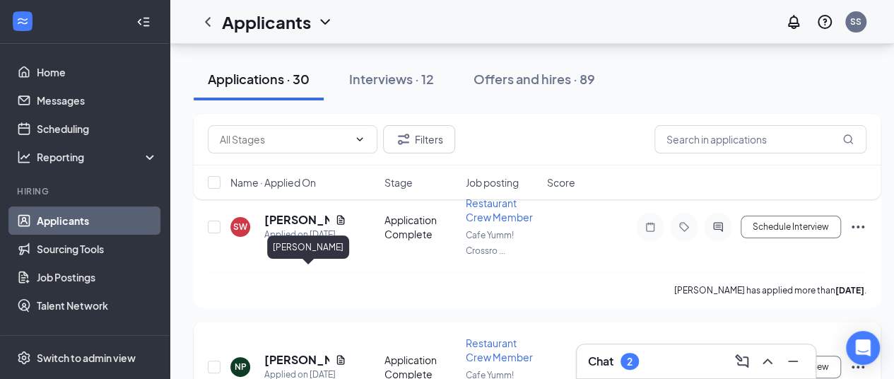
click at [311, 352] on h5 "[PERSON_NAME]" at bounding box center [296, 360] width 65 height 16
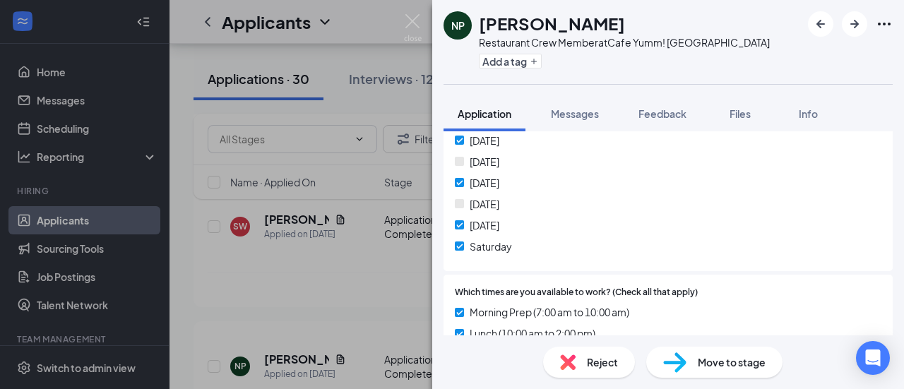
scroll to position [776, 0]
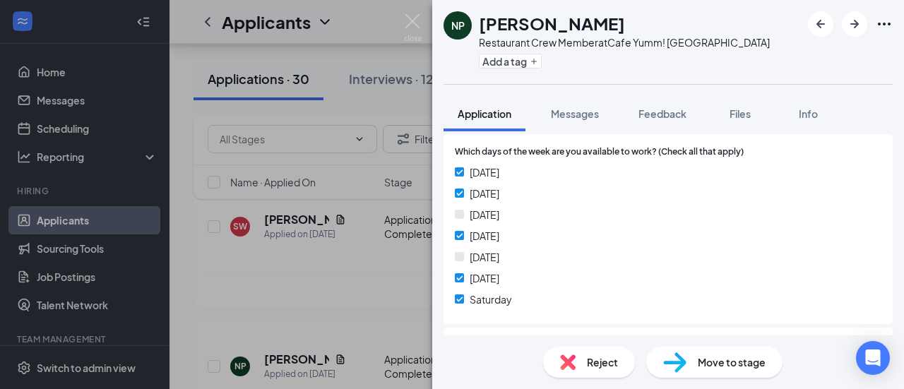
click at [719, 368] on span "Move to stage" at bounding box center [732, 363] width 68 height 16
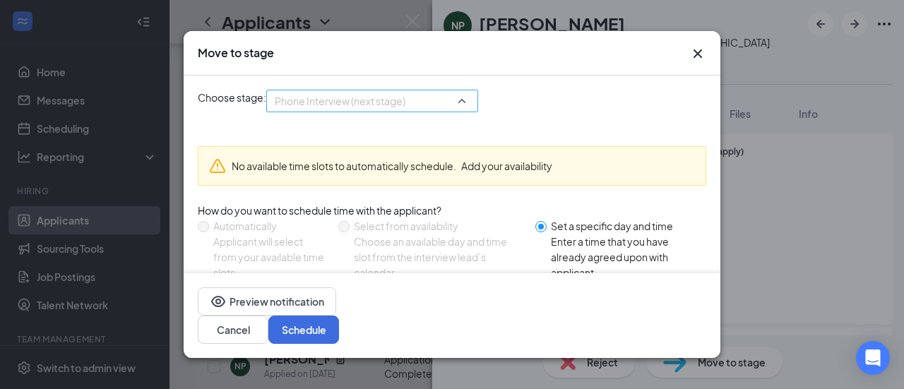
click at [470, 94] on span "Phone Interview (next stage)" at bounding box center [372, 100] width 195 height 21
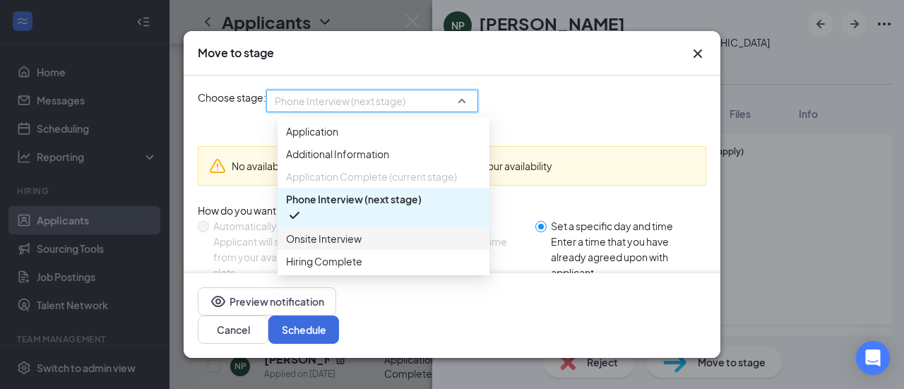
click at [357, 247] on span "Onsite Interview" at bounding box center [324, 239] width 76 height 16
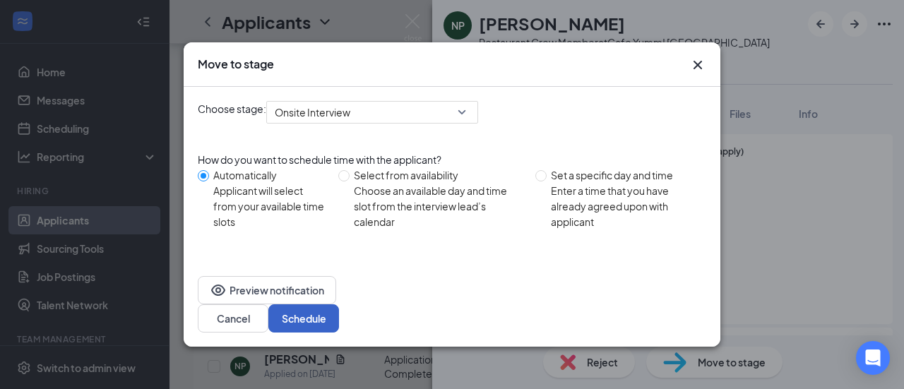
click at [339, 306] on button "Schedule" at bounding box center [303, 319] width 71 height 28
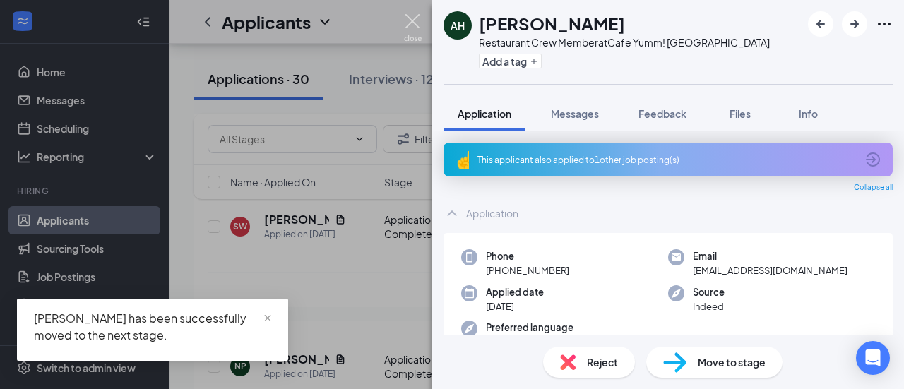
click at [414, 28] on img at bounding box center [413, 28] width 18 height 28
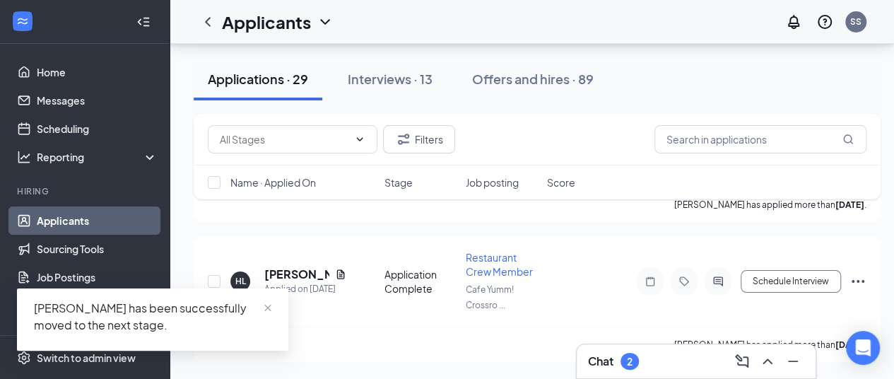
scroll to position [7888, 0]
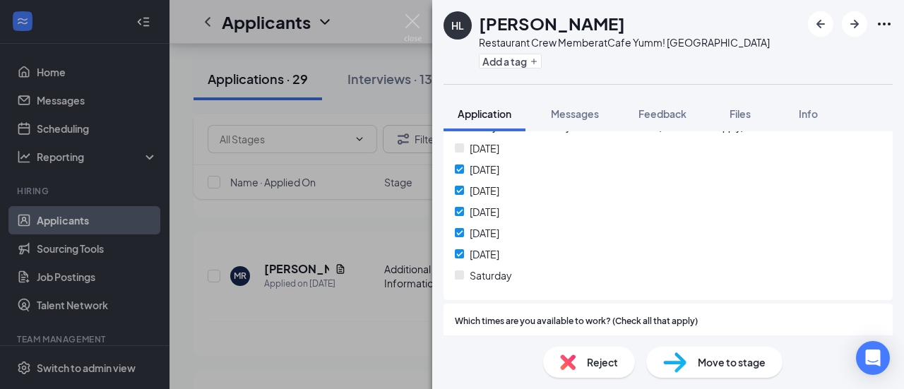
scroll to position [768, 0]
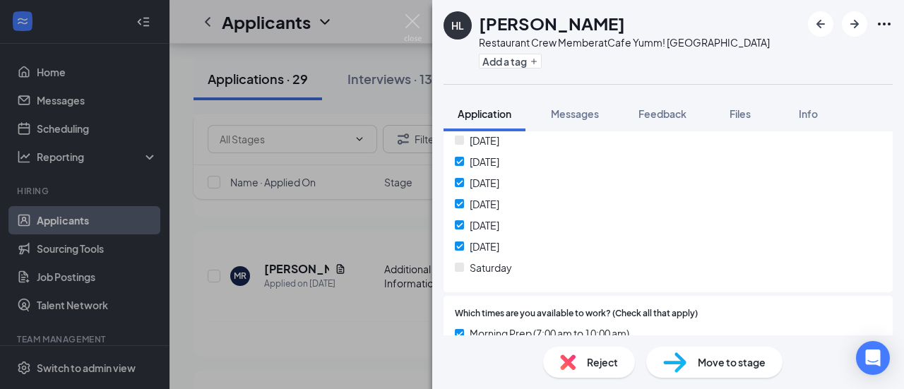
click at [582, 371] on div "Reject" at bounding box center [589, 362] width 92 height 31
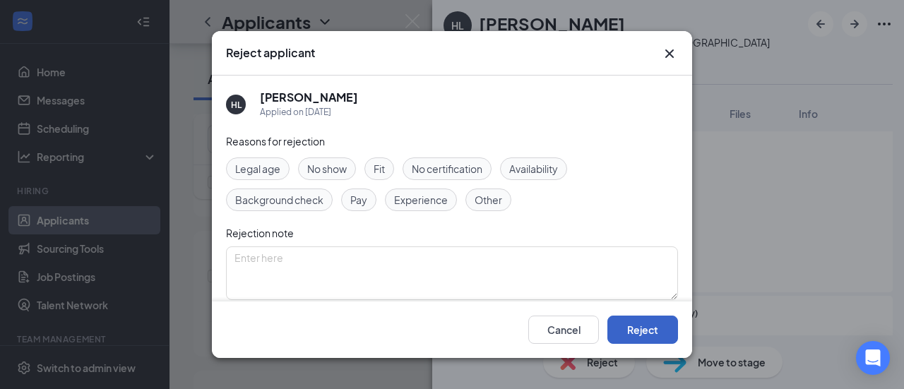
click at [647, 324] on button "Reject" at bounding box center [643, 330] width 71 height 28
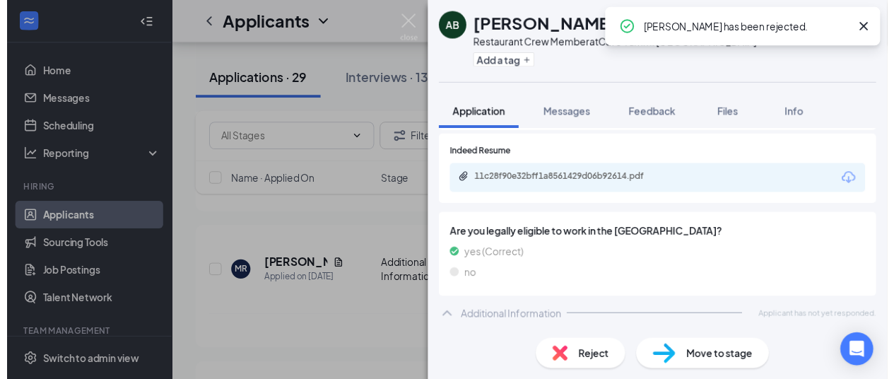
scroll to position [7601, 0]
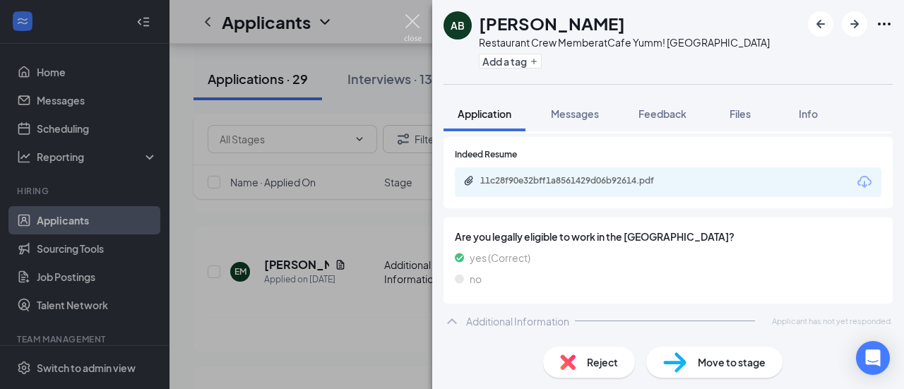
click at [409, 18] on img at bounding box center [413, 28] width 18 height 28
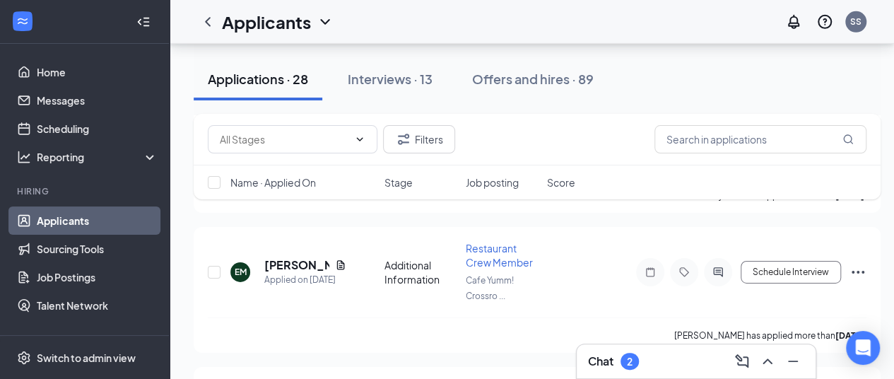
scroll to position [7613, 0]
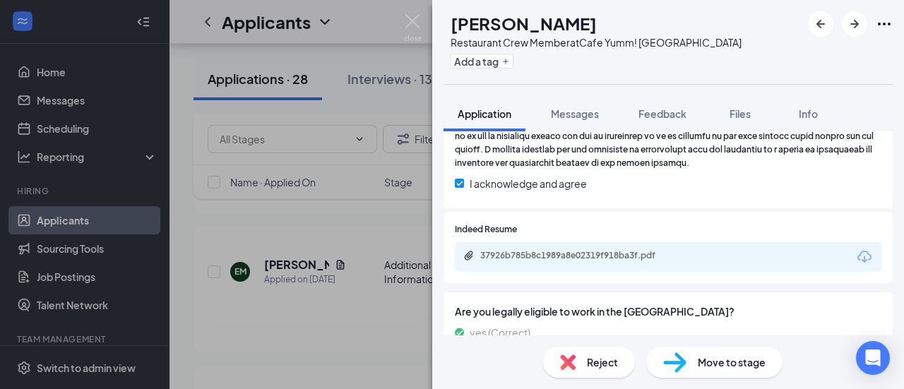
scroll to position [586, 0]
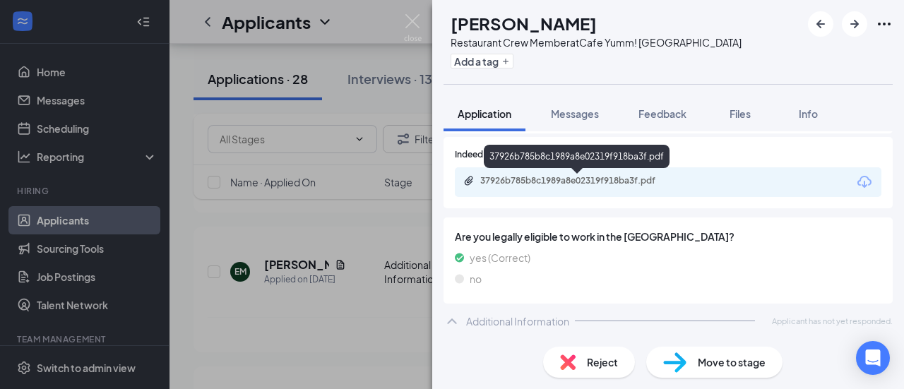
click at [612, 182] on div "37926b785b8c1989a8e02319f918ba3f.pdf" at bounding box center [579, 180] width 198 height 11
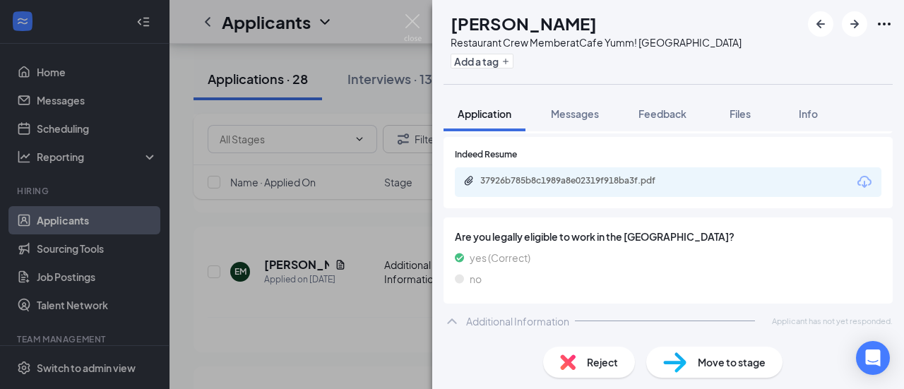
click at [598, 371] on div "Reject" at bounding box center [589, 362] width 92 height 31
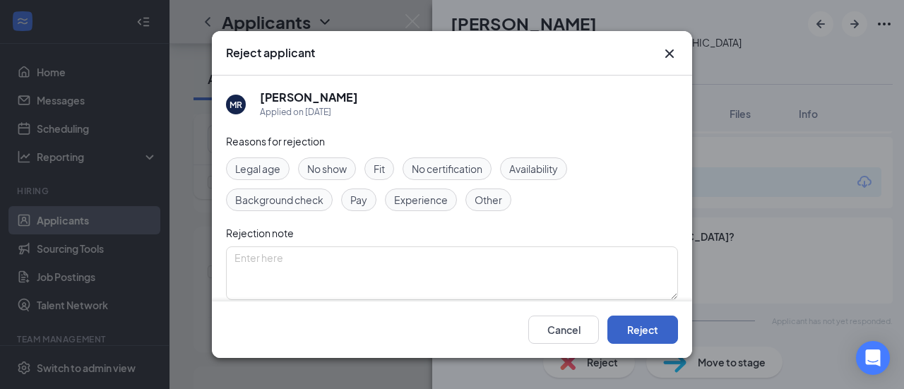
click at [654, 331] on button "Reject" at bounding box center [643, 330] width 71 height 28
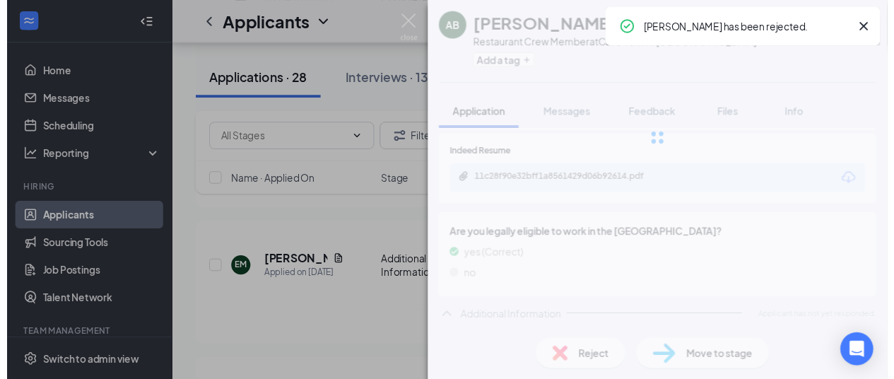
scroll to position [541, 0]
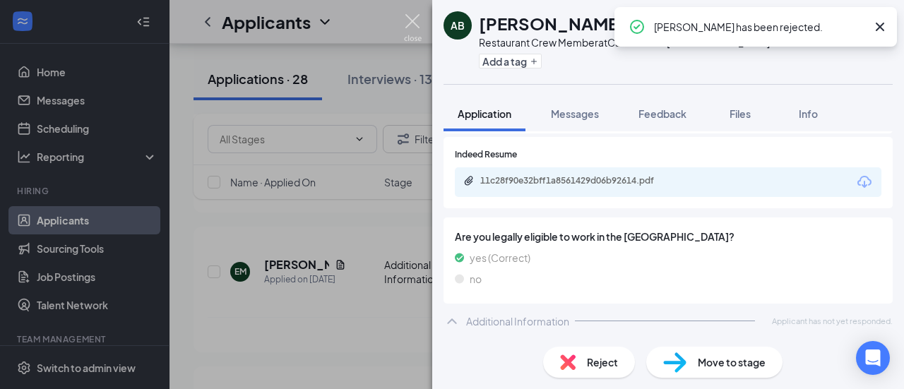
click at [411, 23] on img at bounding box center [413, 28] width 18 height 28
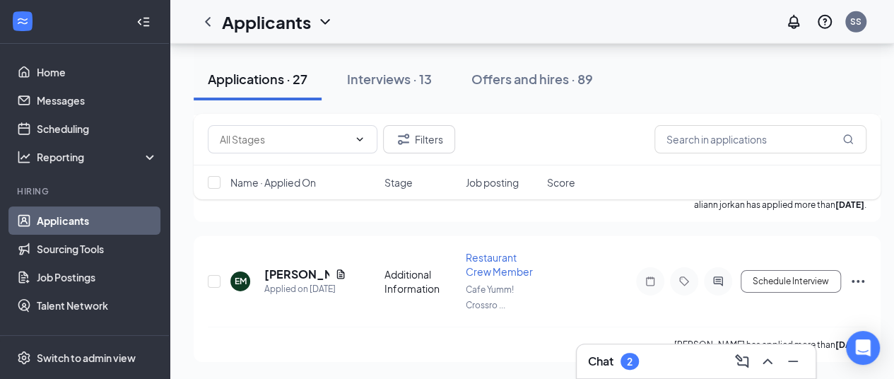
scroll to position [7337, 0]
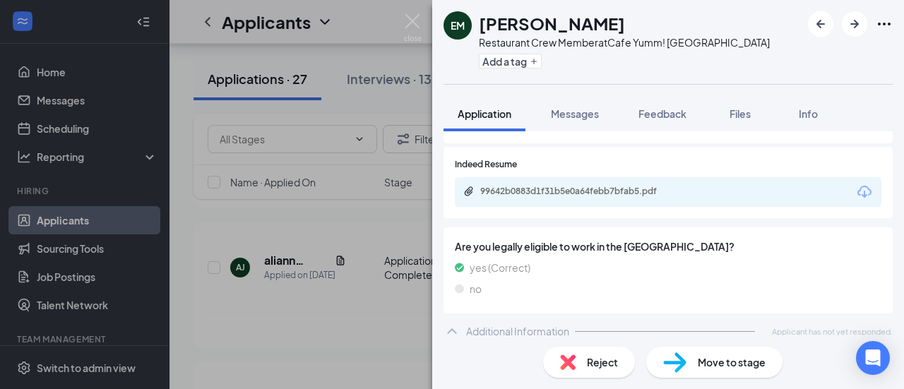
scroll to position [547, 0]
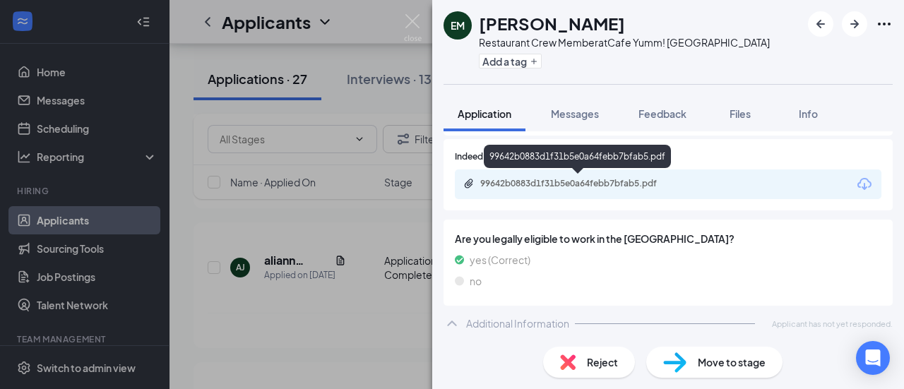
click at [639, 187] on div "99642b0883d1f31b5e0a64febb7bfab5.pdf" at bounding box center [578, 184] width 229 height 13
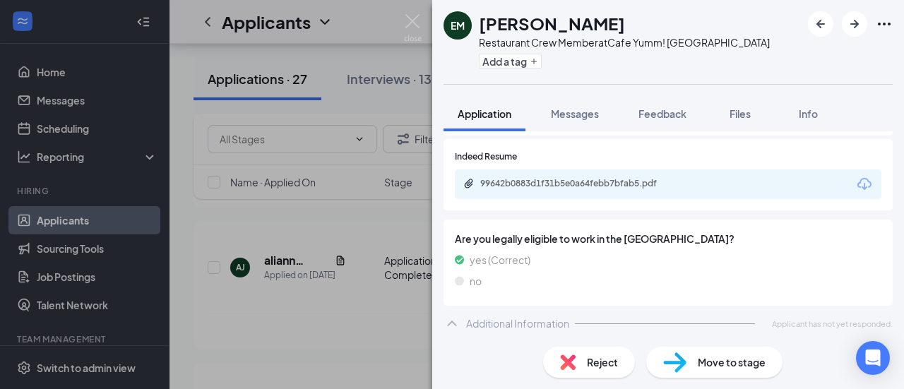
scroll to position [541, 0]
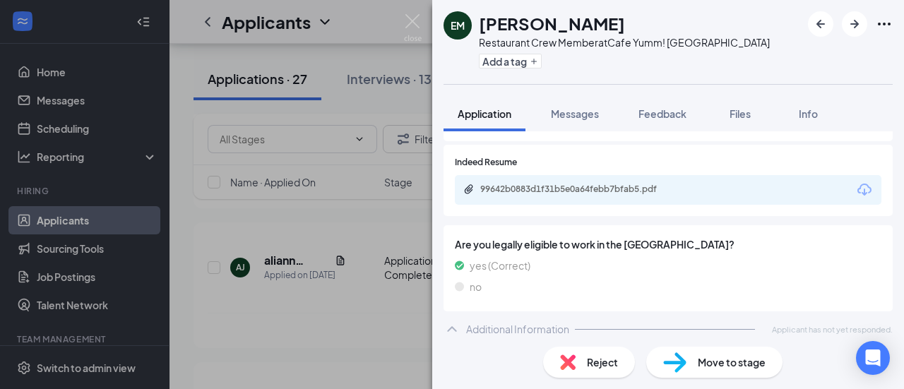
drag, startPoint x: 598, startPoint y: 361, endPoint x: 535, endPoint y: 288, distance: 96.2
click at [535, 288] on div "no" at bounding box center [668, 287] width 427 height 16
click at [586, 362] on div "Reject" at bounding box center [589, 362] width 92 height 31
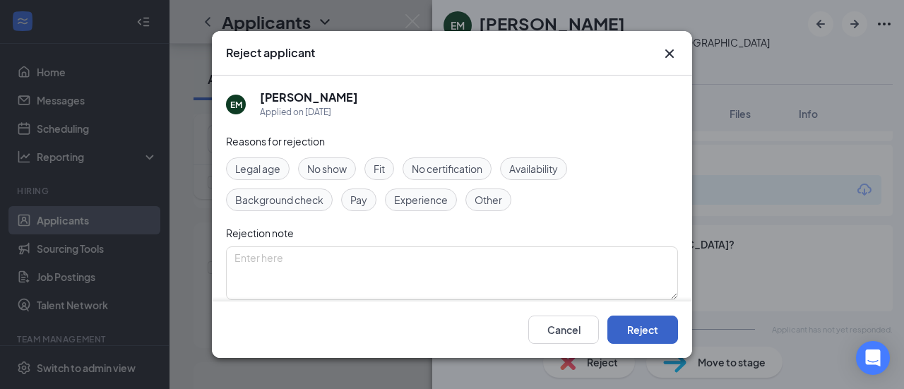
click at [643, 333] on button "Reject" at bounding box center [643, 330] width 71 height 28
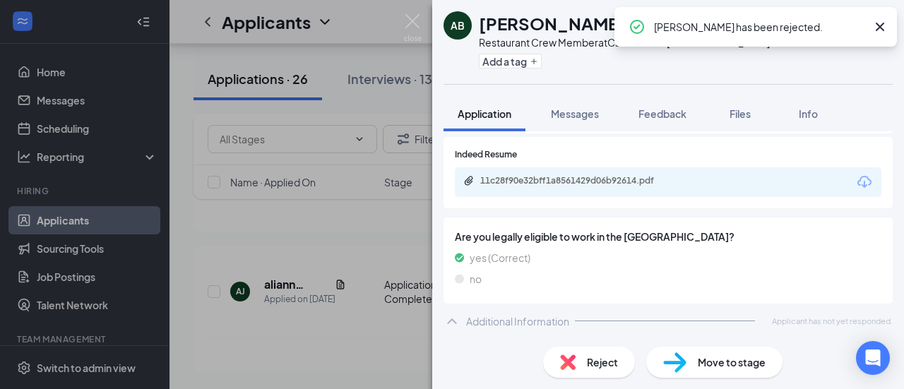
scroll to position [7050, 0]
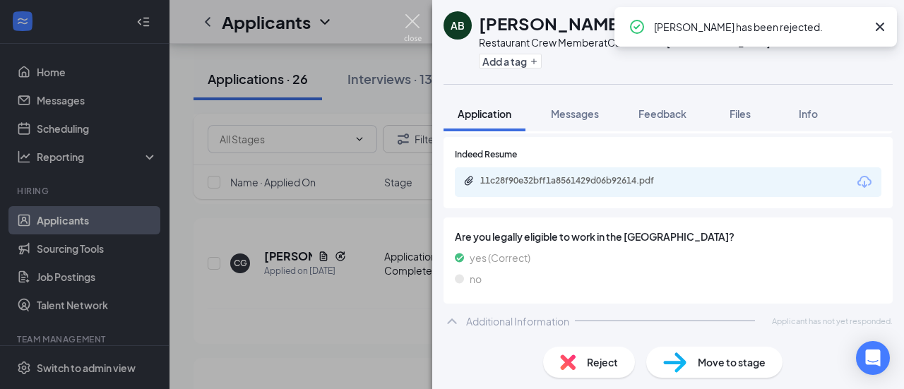
click at [408, 23] on img at bounding box center [413, 28] width 18 height 28
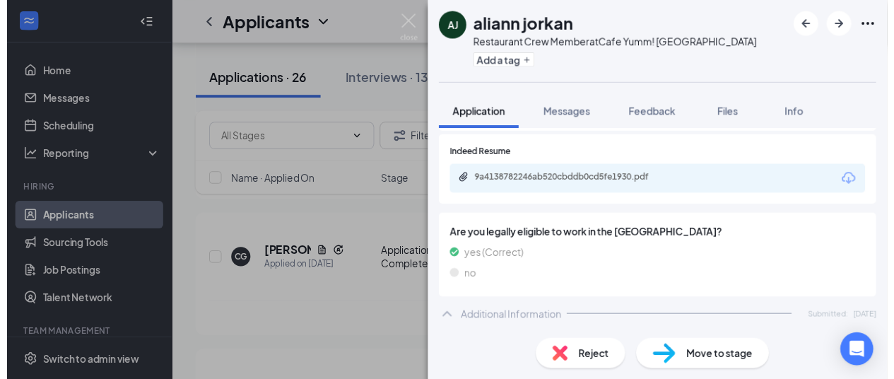
scroll to position [513, 0]
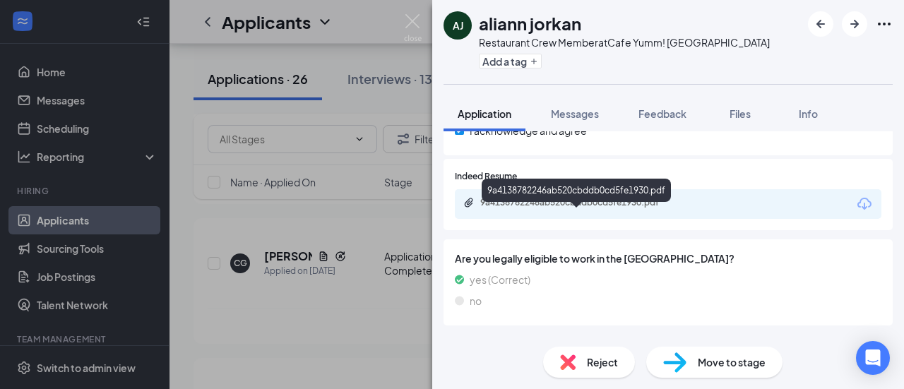
click at [674, 208] on div "9a4138782246ab520cbddb0cd5fe1930.pdf" at bounding box center [579, 202] width 198 height 11
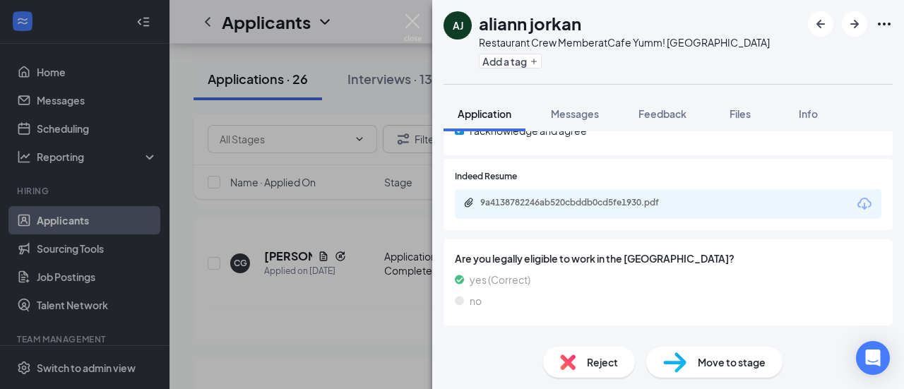
click at [752, 370] on div "Move to stage" at bounding box center [715, 362] width 136 height 31
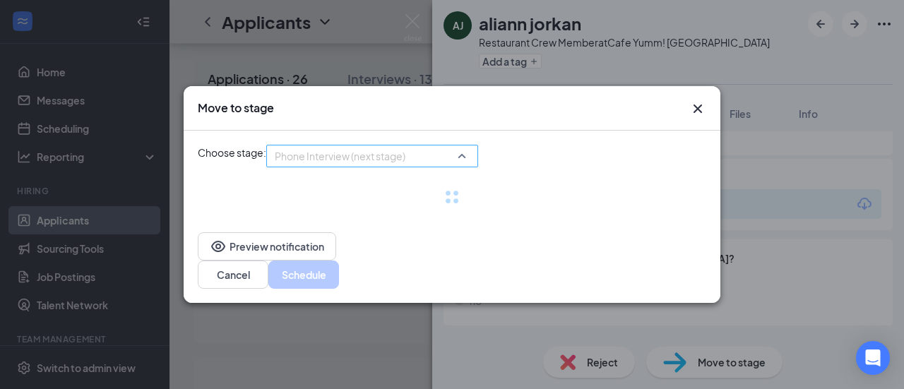
click at [478, 167] on div "Phone Interview (next stage) 3508497 3508498 Application Additional Information…" at bounding box center [372, 156] width 212 height 23
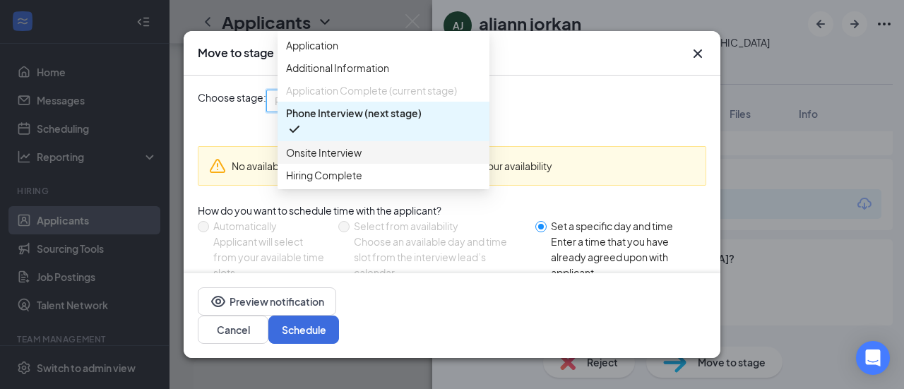
click at [341, 160] on span "Onsite Interview" at bounding box center [324, 153] width 76 height 16
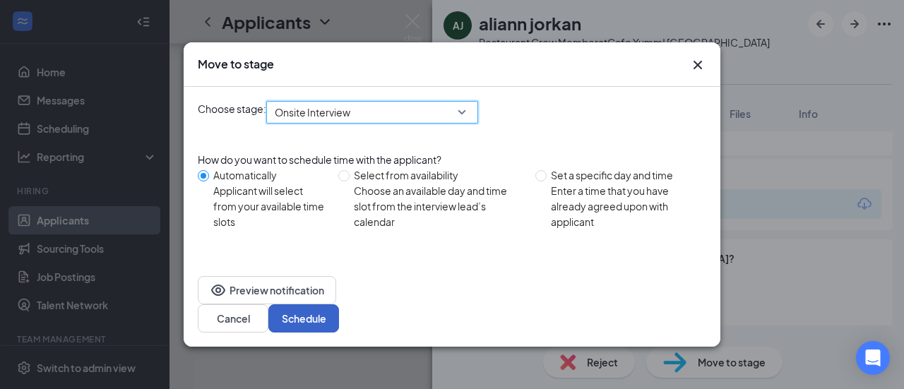
click at [339, 305] on button "Schedule" at bounding box center [303, 319] width 71 height 28
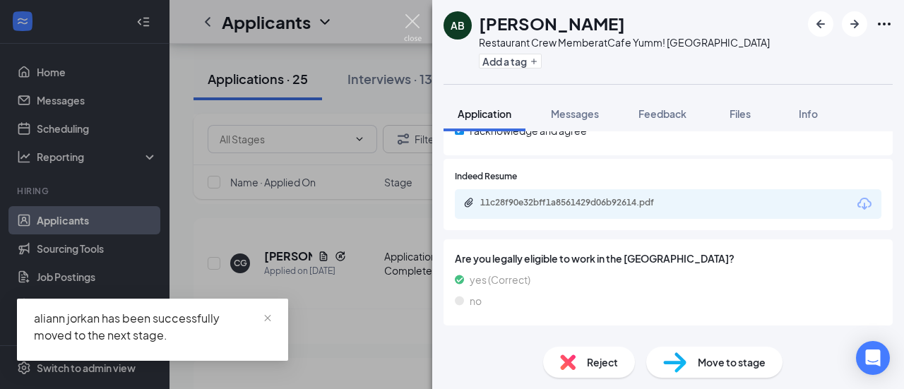
click at [414, 26] on img at bounding box center [413, 28] width 18 height 28
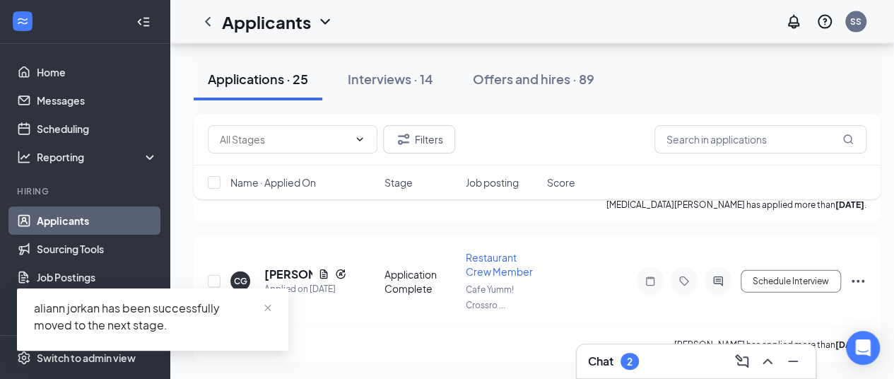
scroll to position [6786, 0]
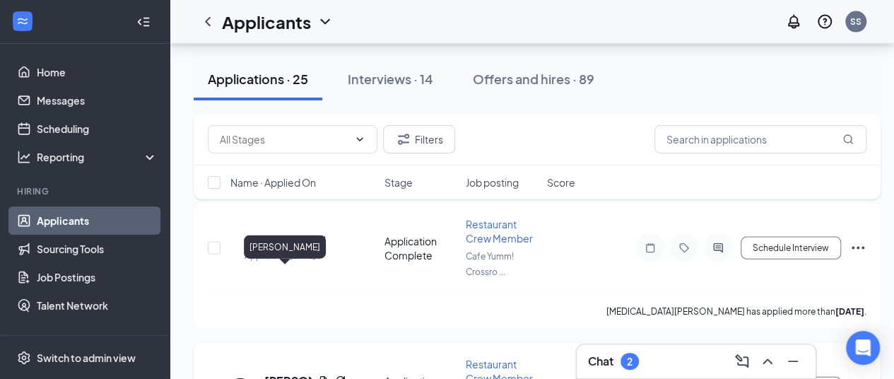
click at [277, 373] on h5 "[PERSON_NAME]" at bounding box center [288, 381] width 48 height 16
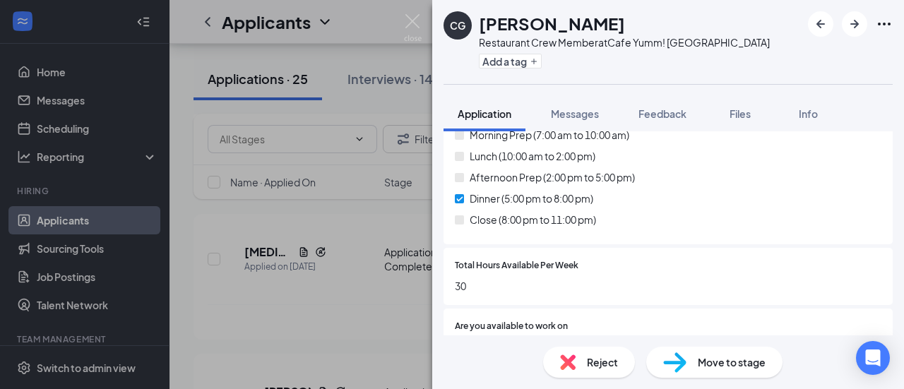
scroll to position [1010, 0]
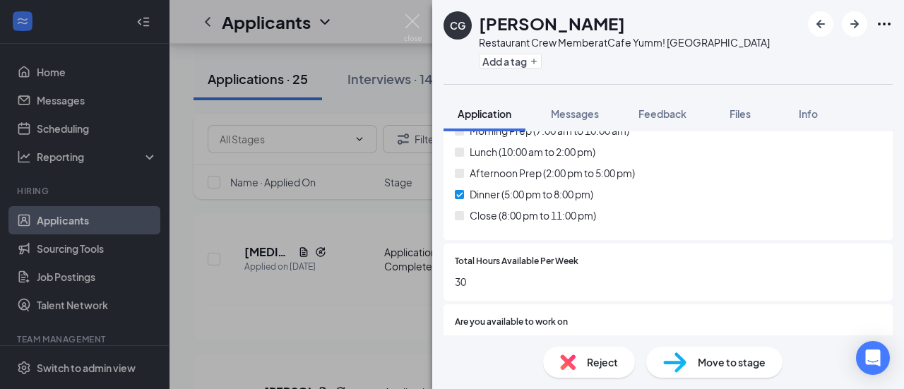
click at [584, 353] on div "Reject" at bounding box center [589, 362] width 92 height 31
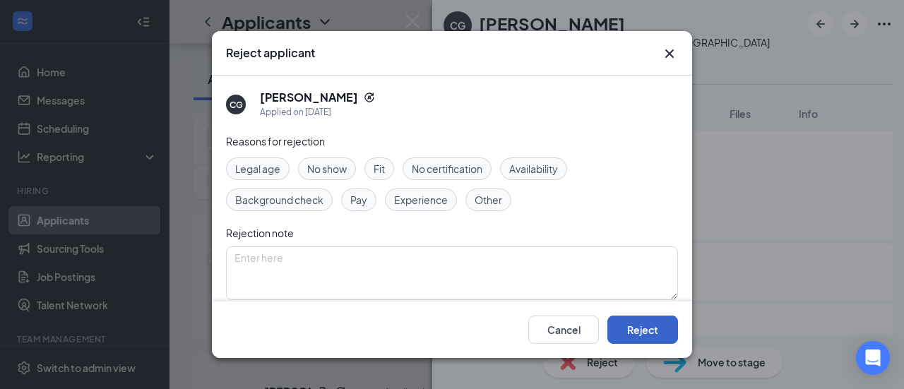
click at [646, 333] on button "Reject" at bounding box center [643, 330] width 71 height 28
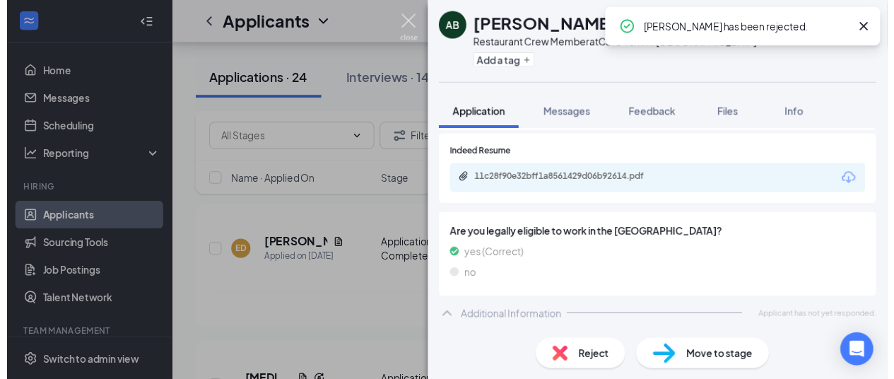
scroll to position [547, 0]
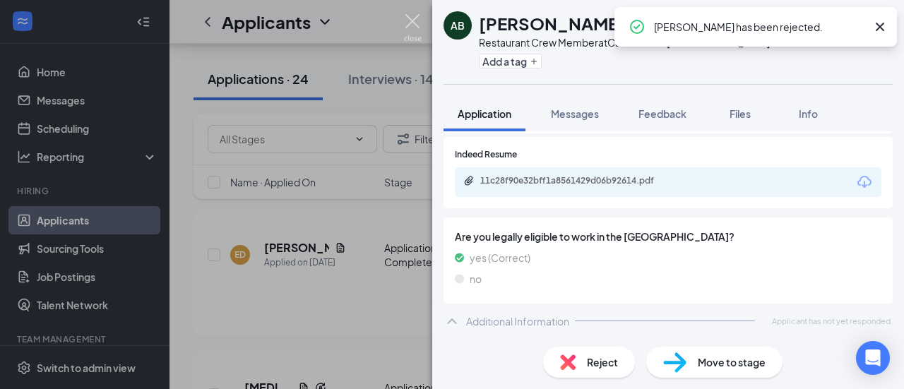
click at [414, 26] on img at bounding box center [413, 28] width 18 height 28
